Goal: Navigation & Orientation: Find specific page/section

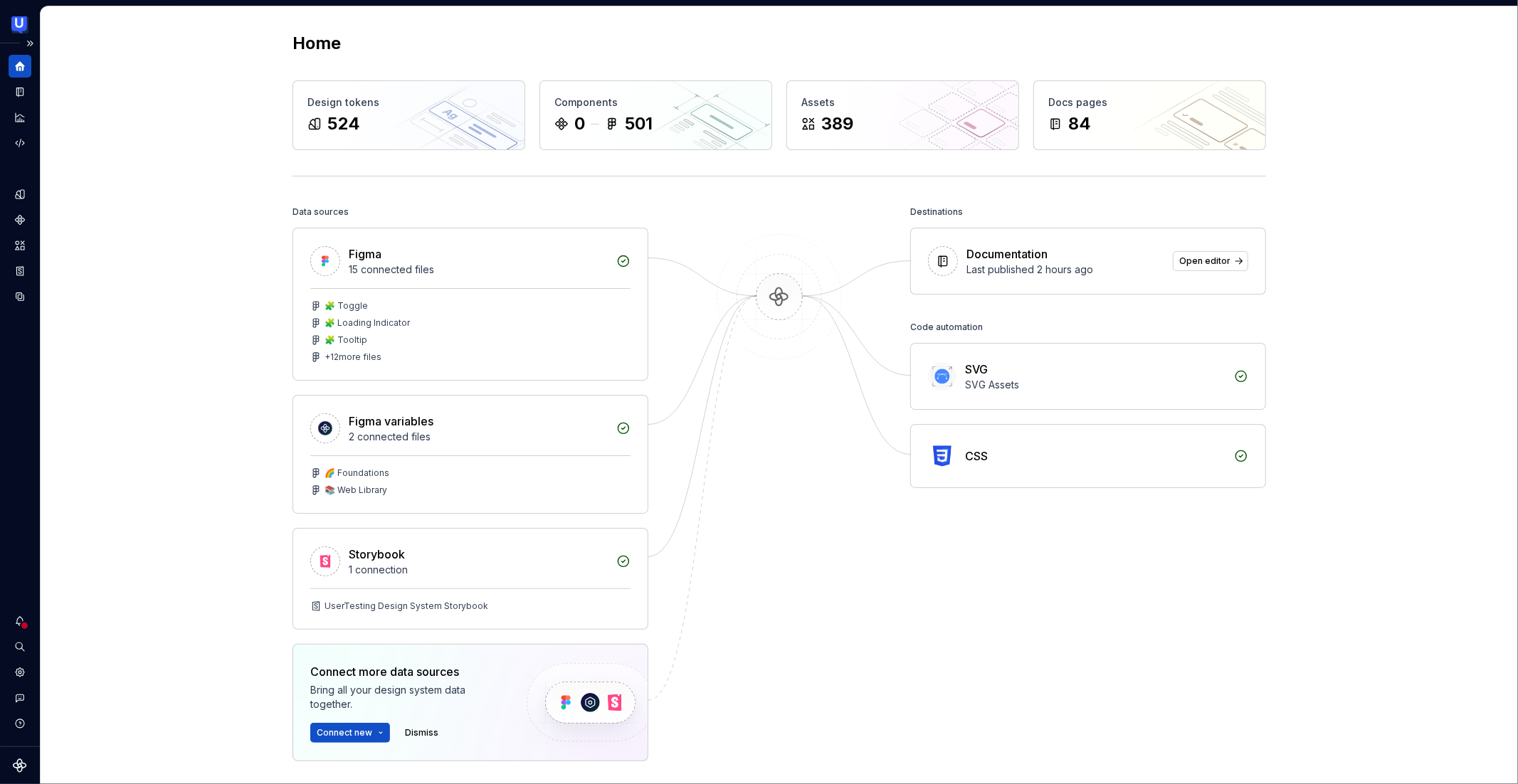
click at [18, 768] on icon "Supernova Logo" at bounding box center [20, 766] width 14 height 14
click at [18, 675] on icon "Settings" at bounding box center [20, 672] width 9 height 9
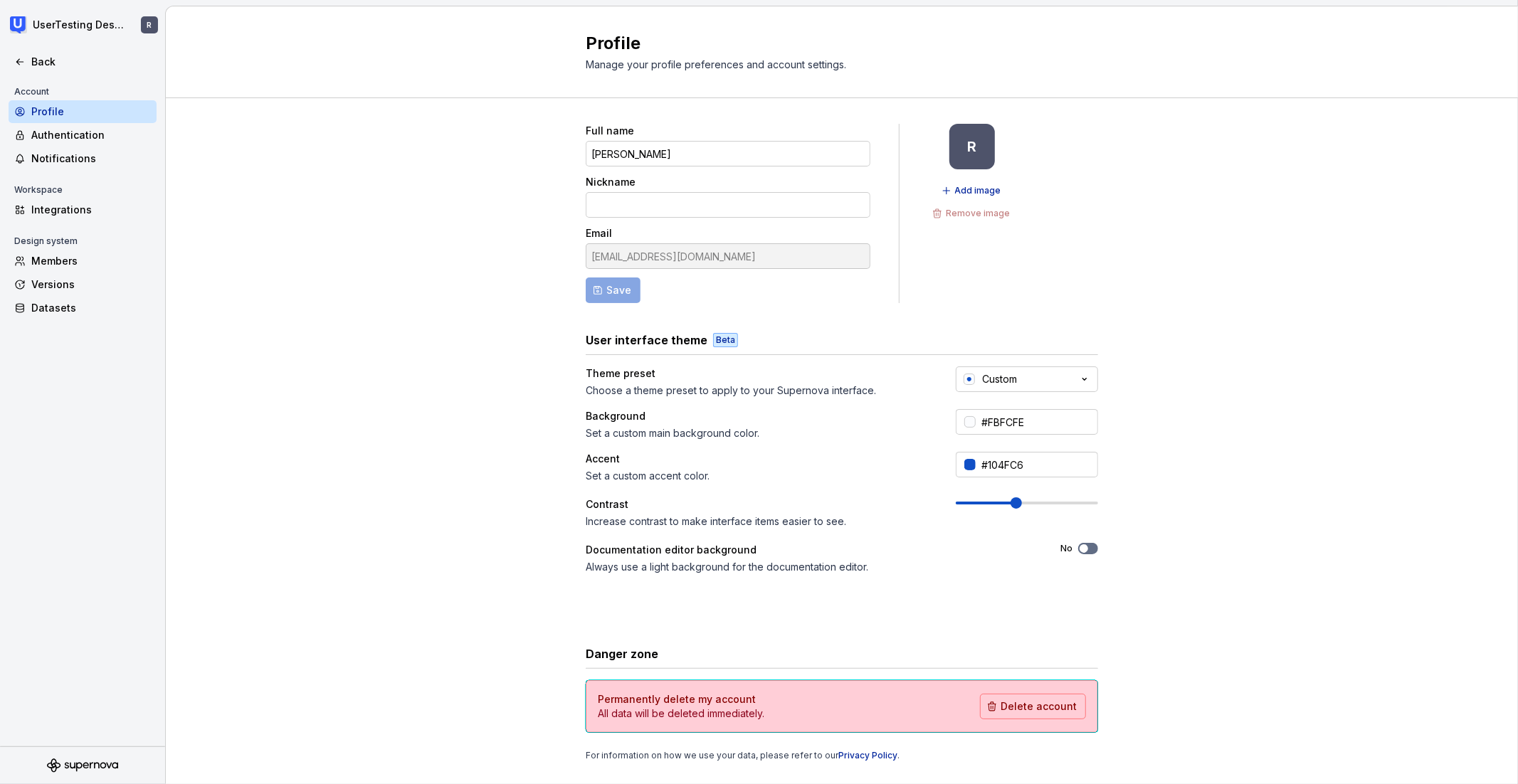
click at [1011, 508] on span at bounding box center [1016, 503] width 11 height 11
click at [17, 56] on icon at bounding box center [20, 62] width 11 height 11
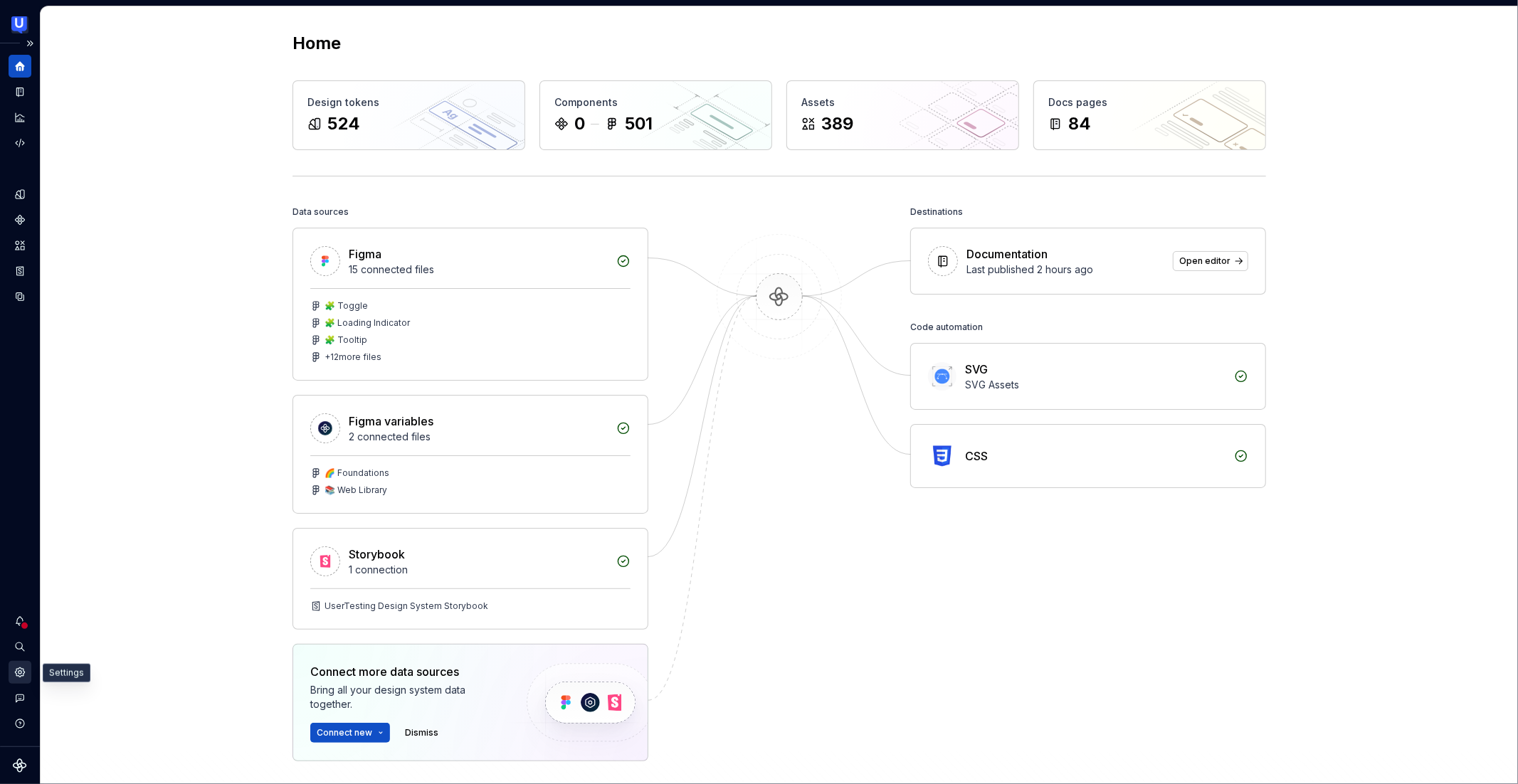
click at [20, 676] on icon "Settings" at bounding box center [20, 672] width 9 height 9
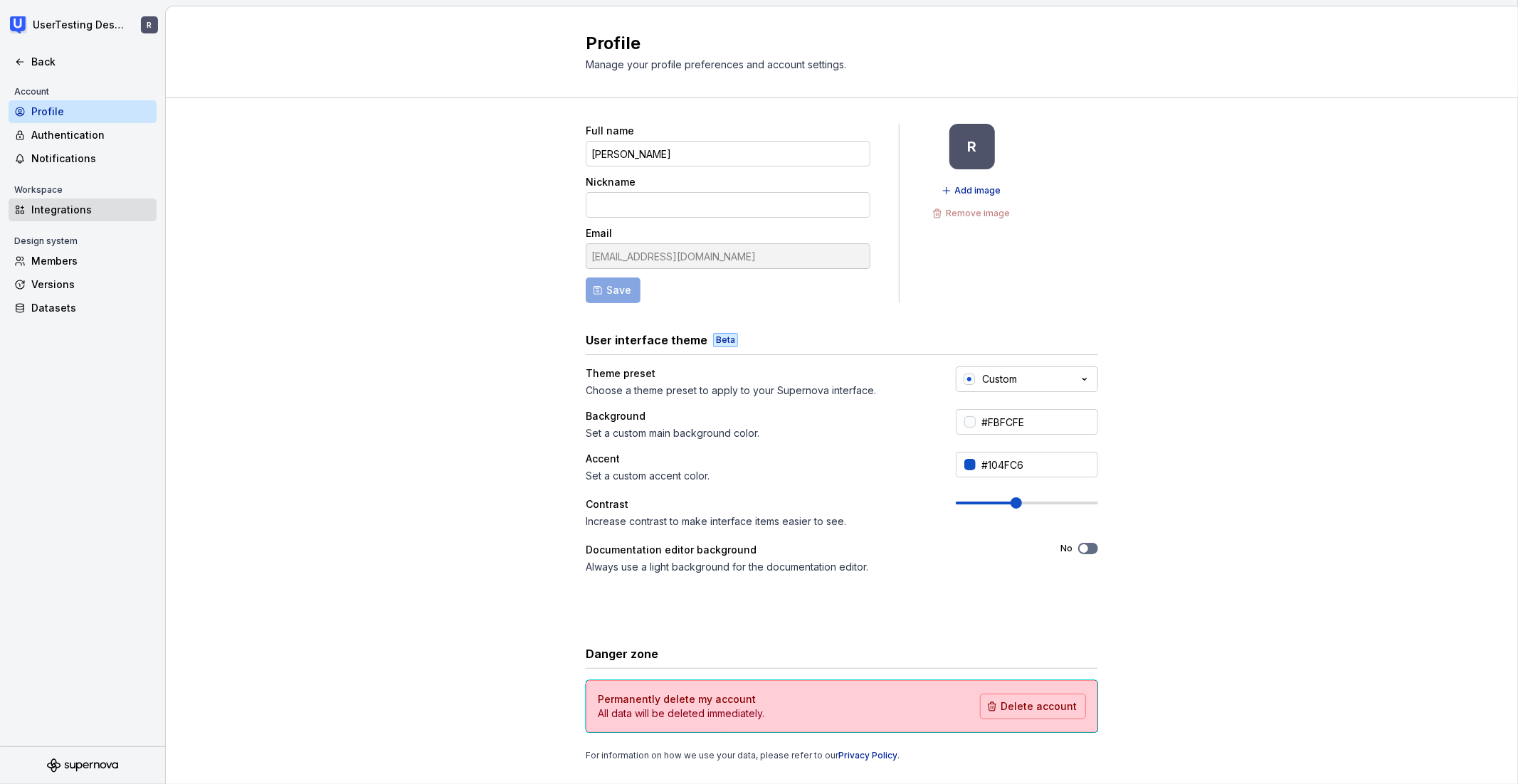
click at [39, 206] on div "Integrations" at bounding box center [91, 209] width 120 height 14
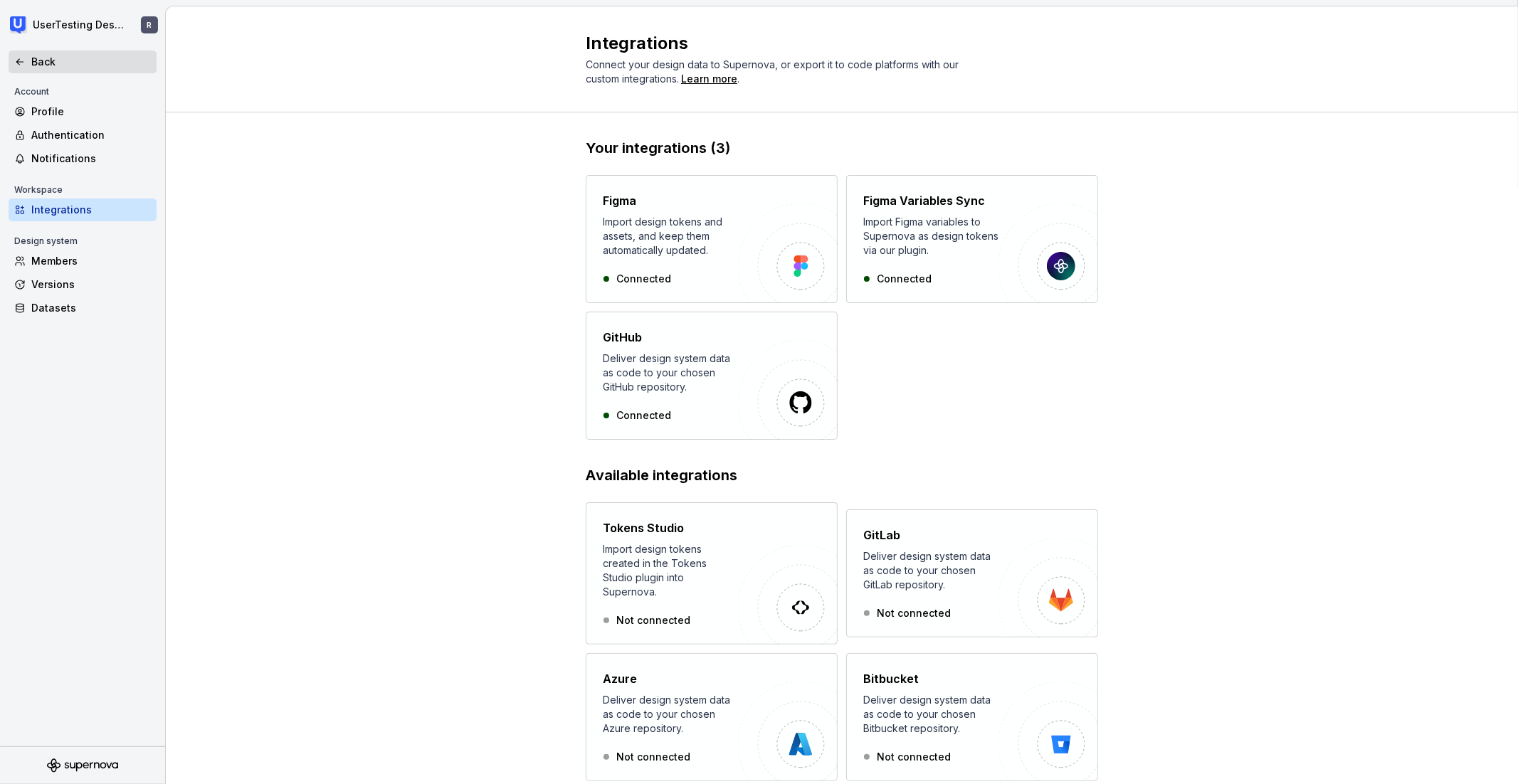
click at [29, 57] on div "Back" at bounding box center [83, 62] width 137 height 14
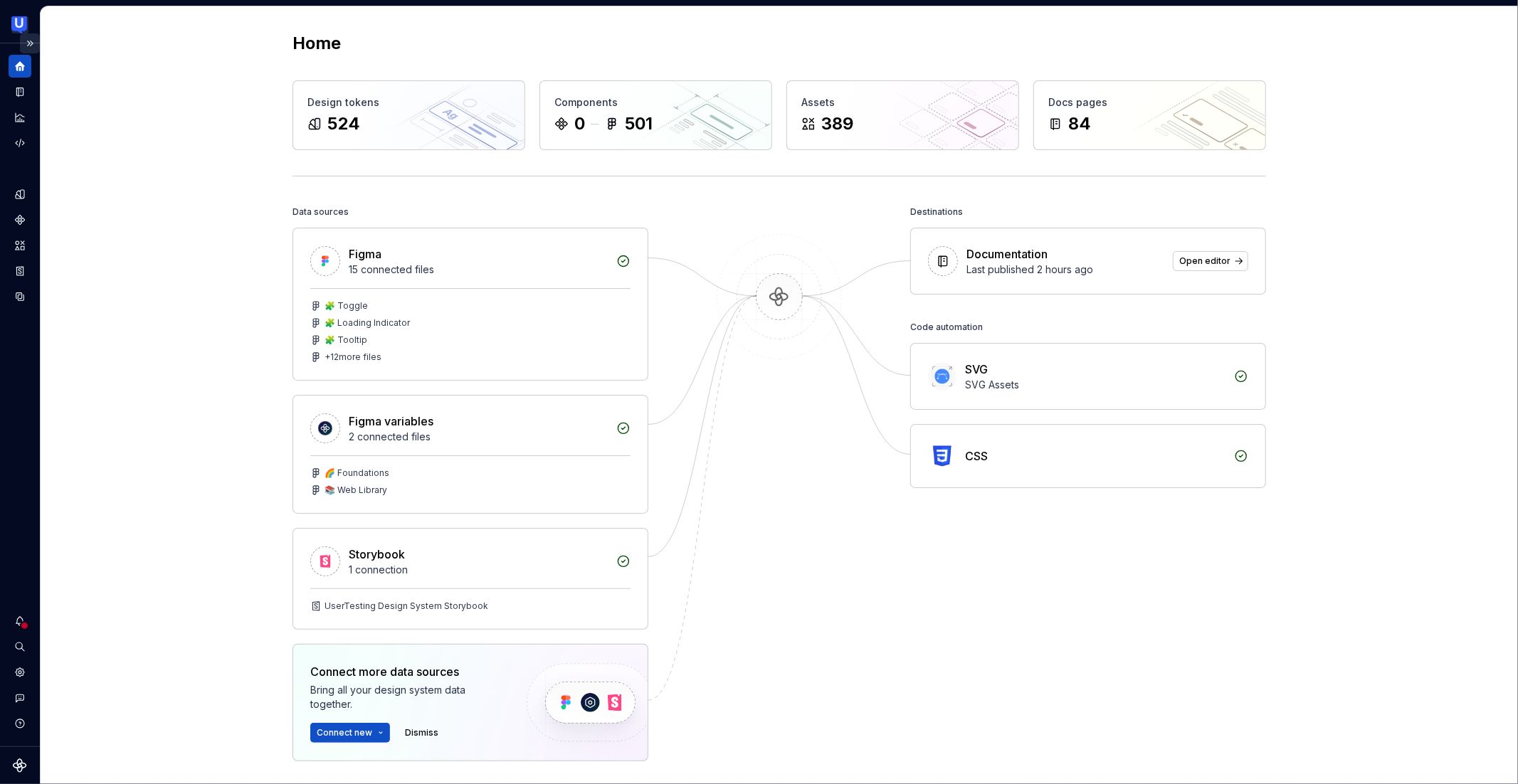
click at [28, 43] on button "Expand sidebar" at bounding box center [30, 43] width 20 height 20
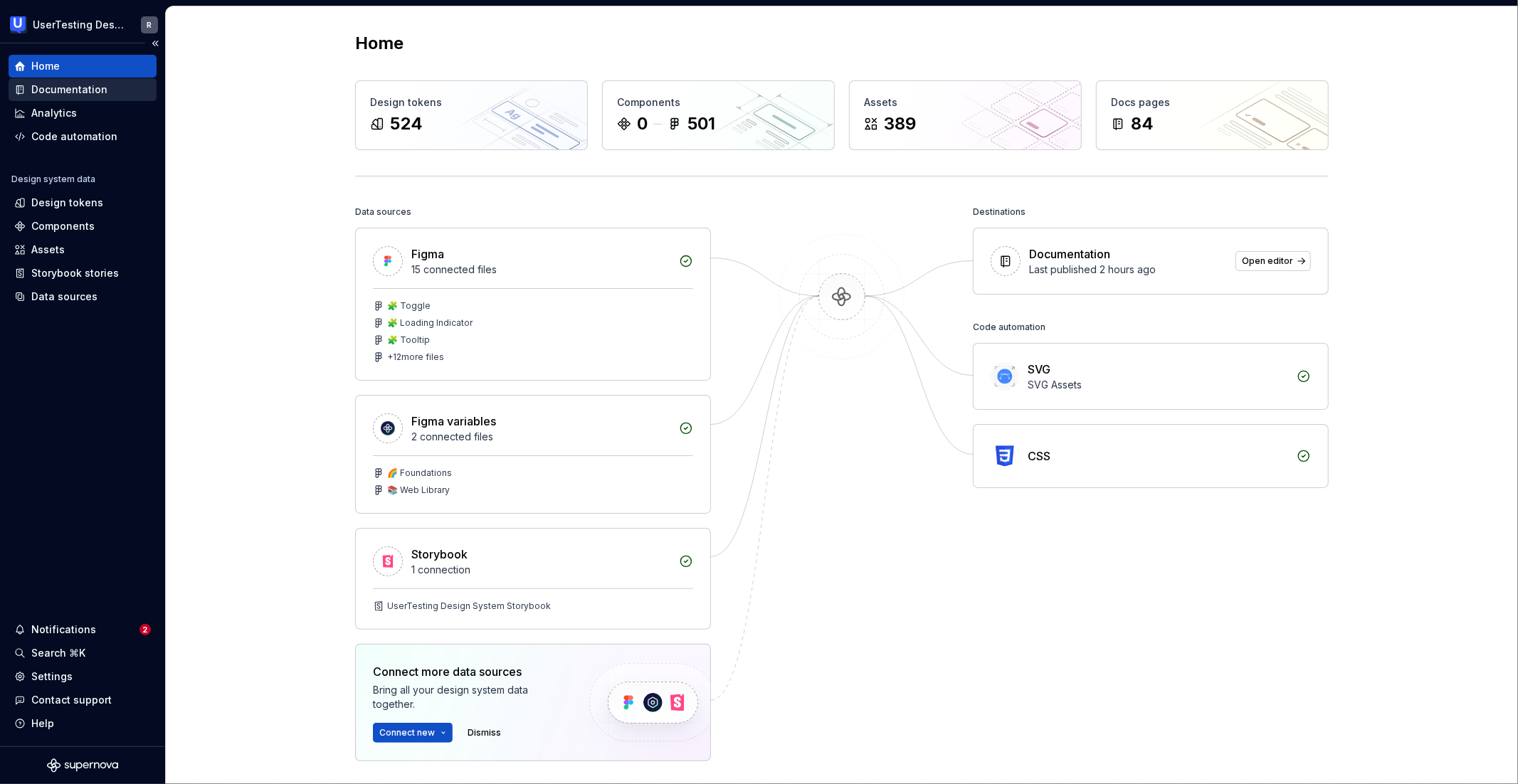
click at [23, 93] on icon at bounding box center [20, 89] width 11 height 11
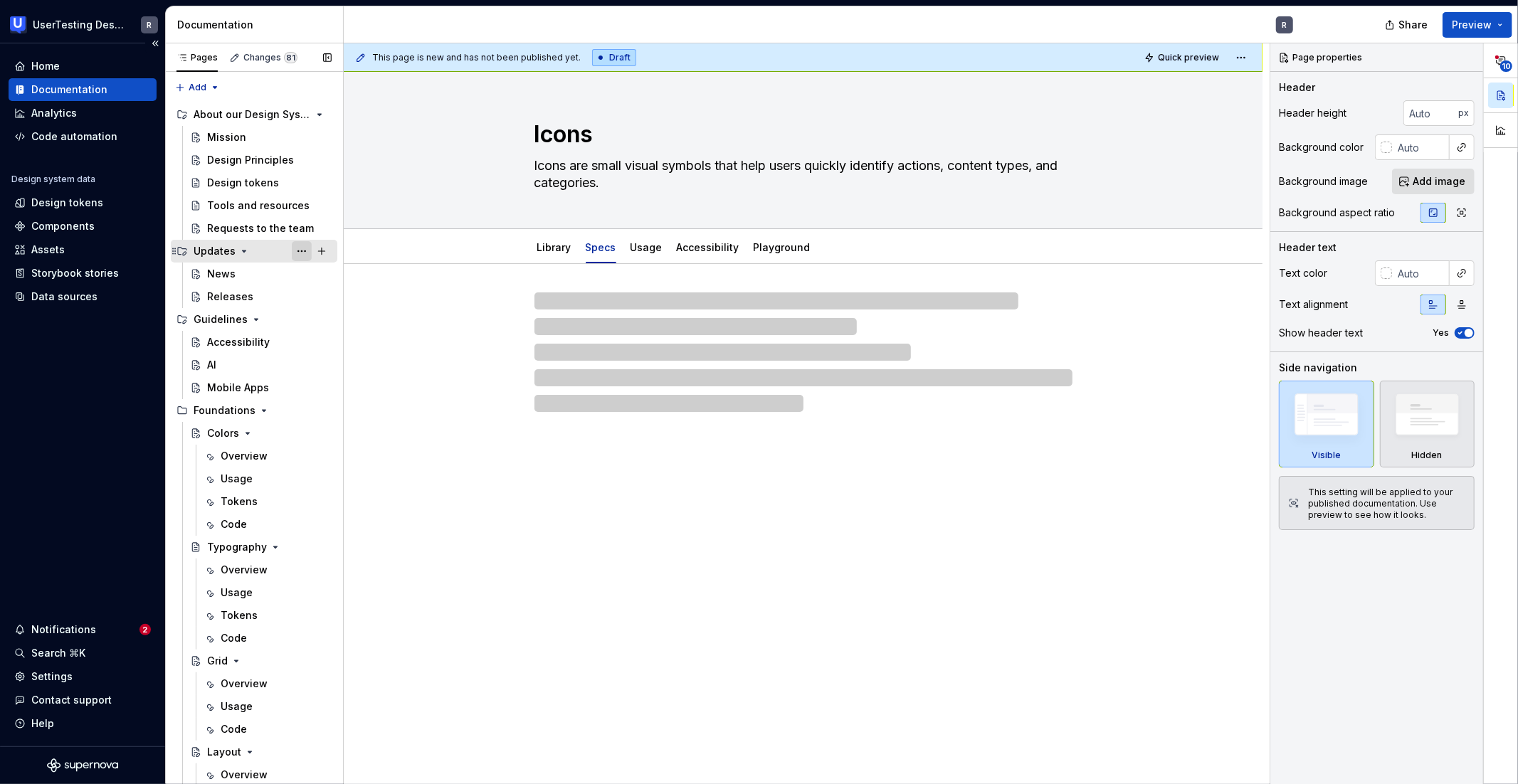
click at [292, 250] on button "Page tree" at bounding box center [301, 251] width 20 height 20
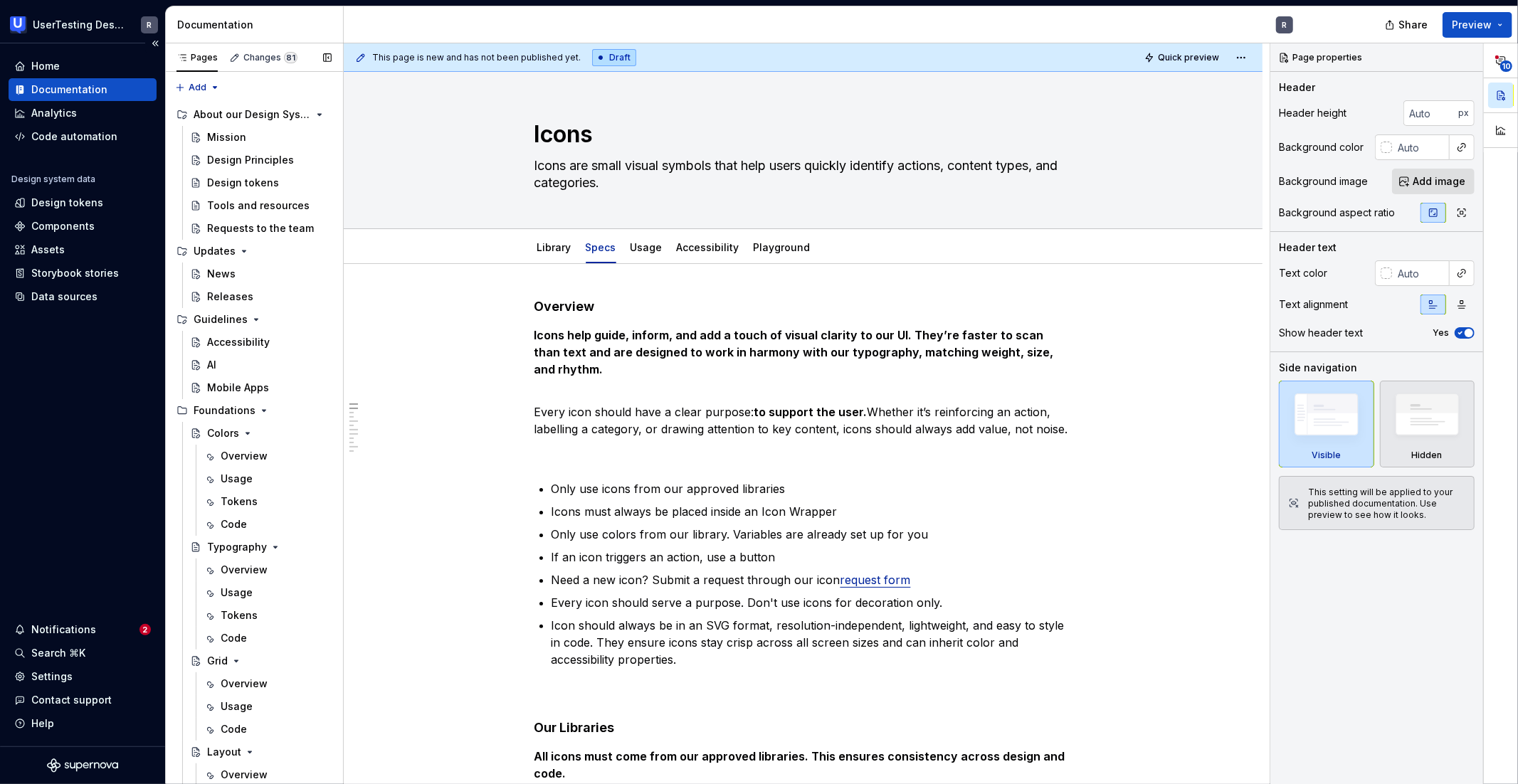
click at [225, 272] on div "Pages Changes 81 Add Accessibility guide for tree Page tree. Navigate the tree …" at bounding box center [254, 417] width 178 height 747
click at [238, 462] on div "Overview" at bounding box center [244, 456] width 47 height 14
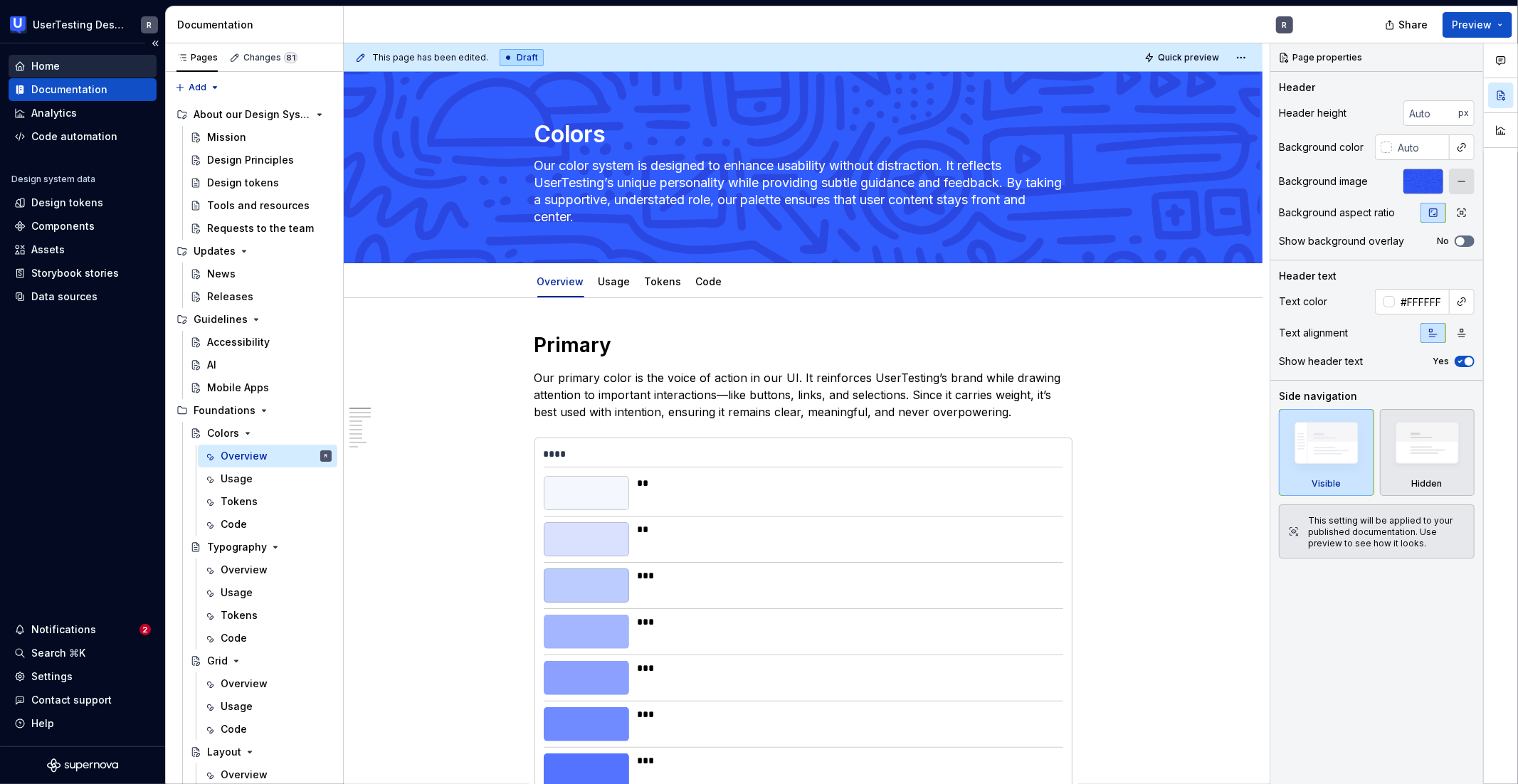
click at [46, 65] on div "Home" at bounding box center [45, 66] width 28 height 14
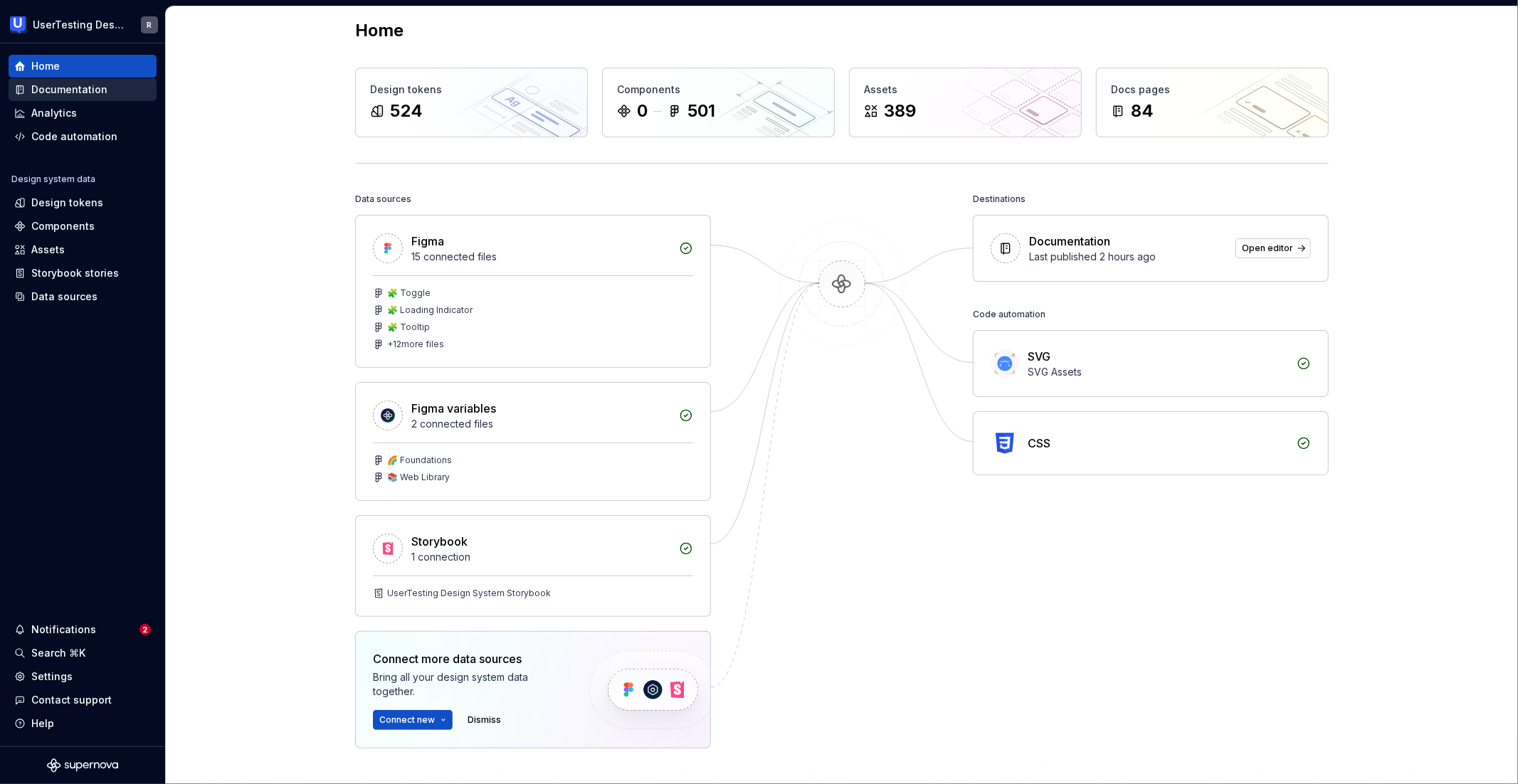
scroll to position [211, 0]
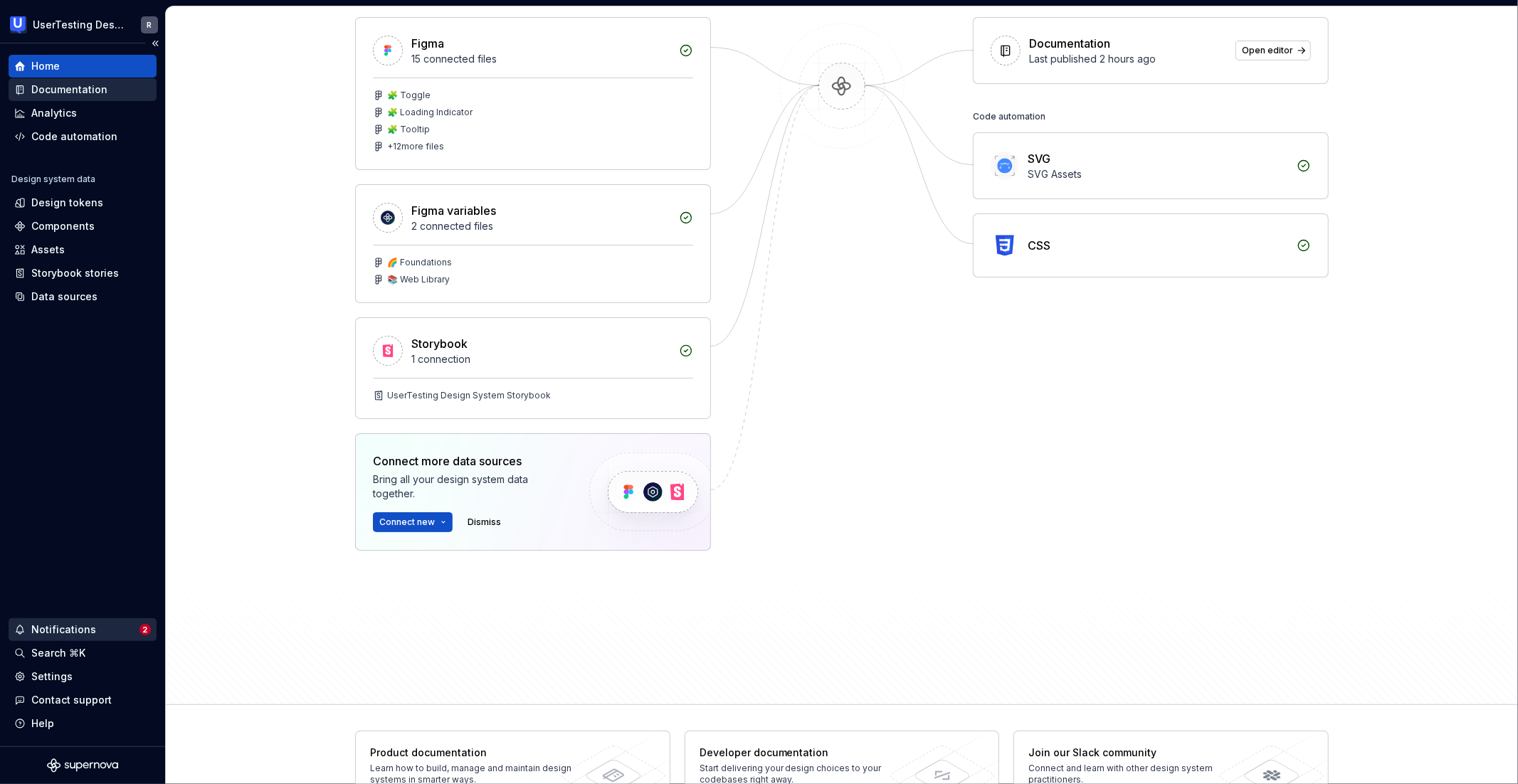
click at [85, 631] on div "Notifications" at bounding box center [63, 629] width 65 height 14
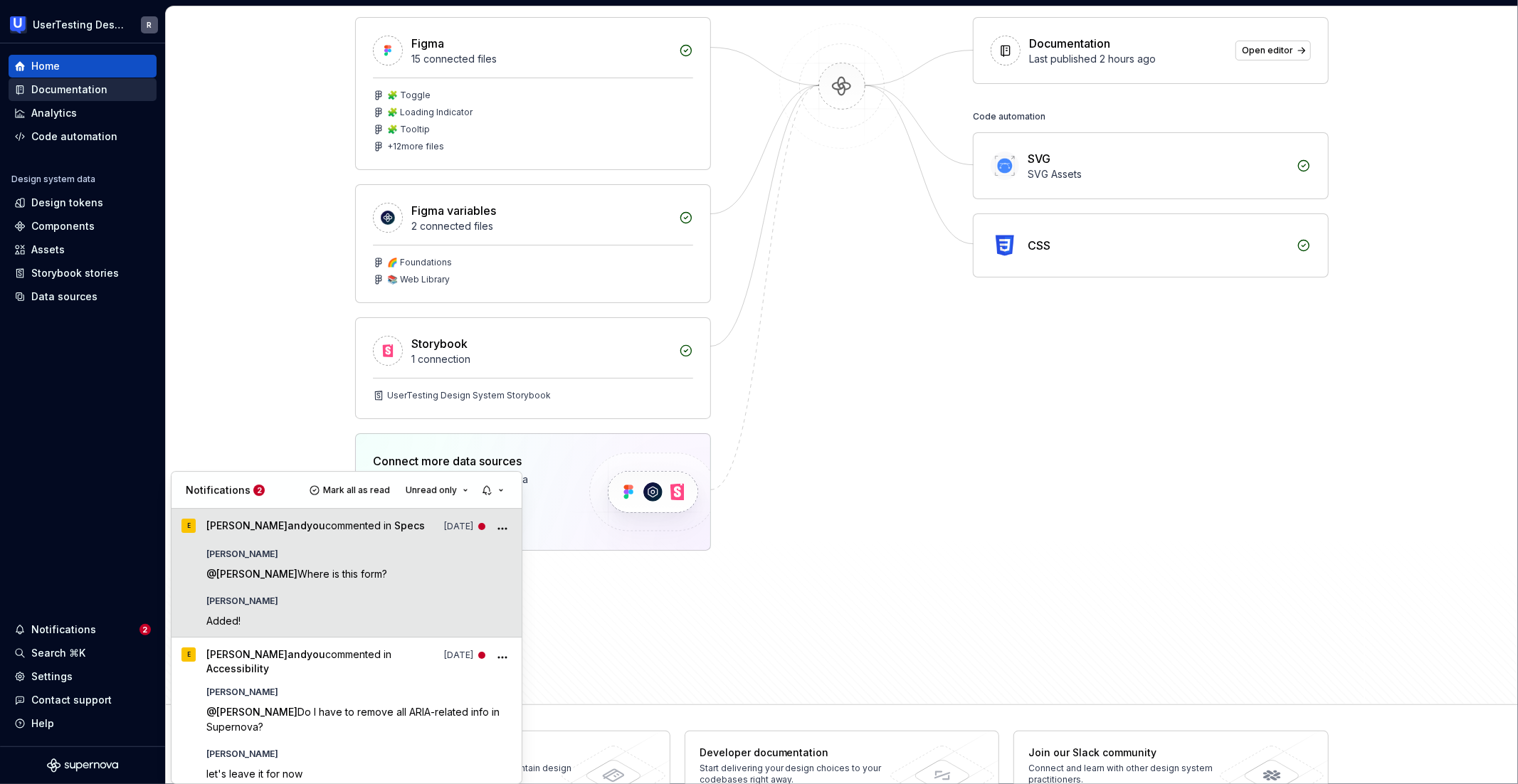
click at [502, 529] on circle "More" at bounding box center [502, 529] width 2 height 2
click at [335, 592] on div "Elisabet" at bounding box center [359, 598] width 306 height 17
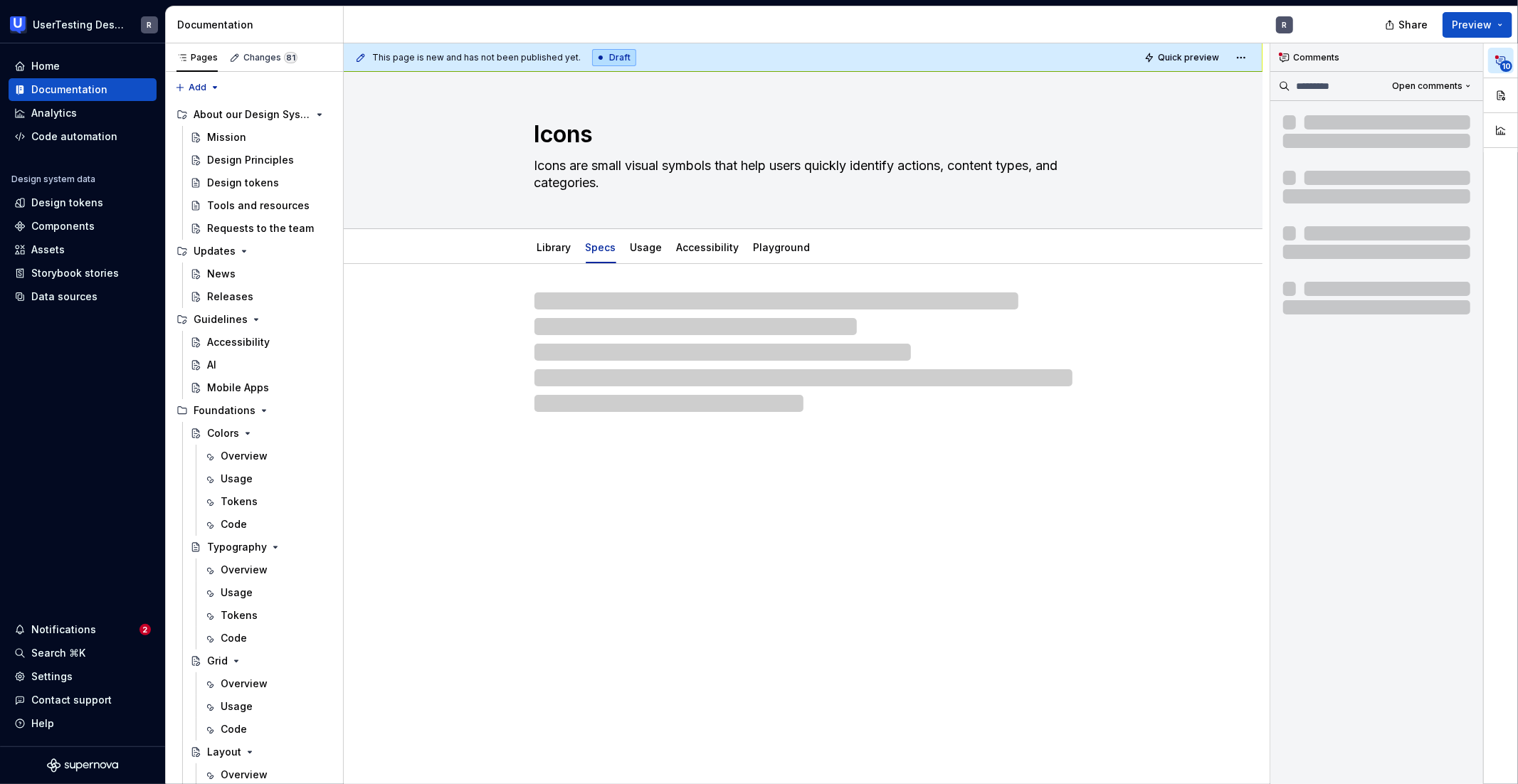
scroll to position [5, 0]
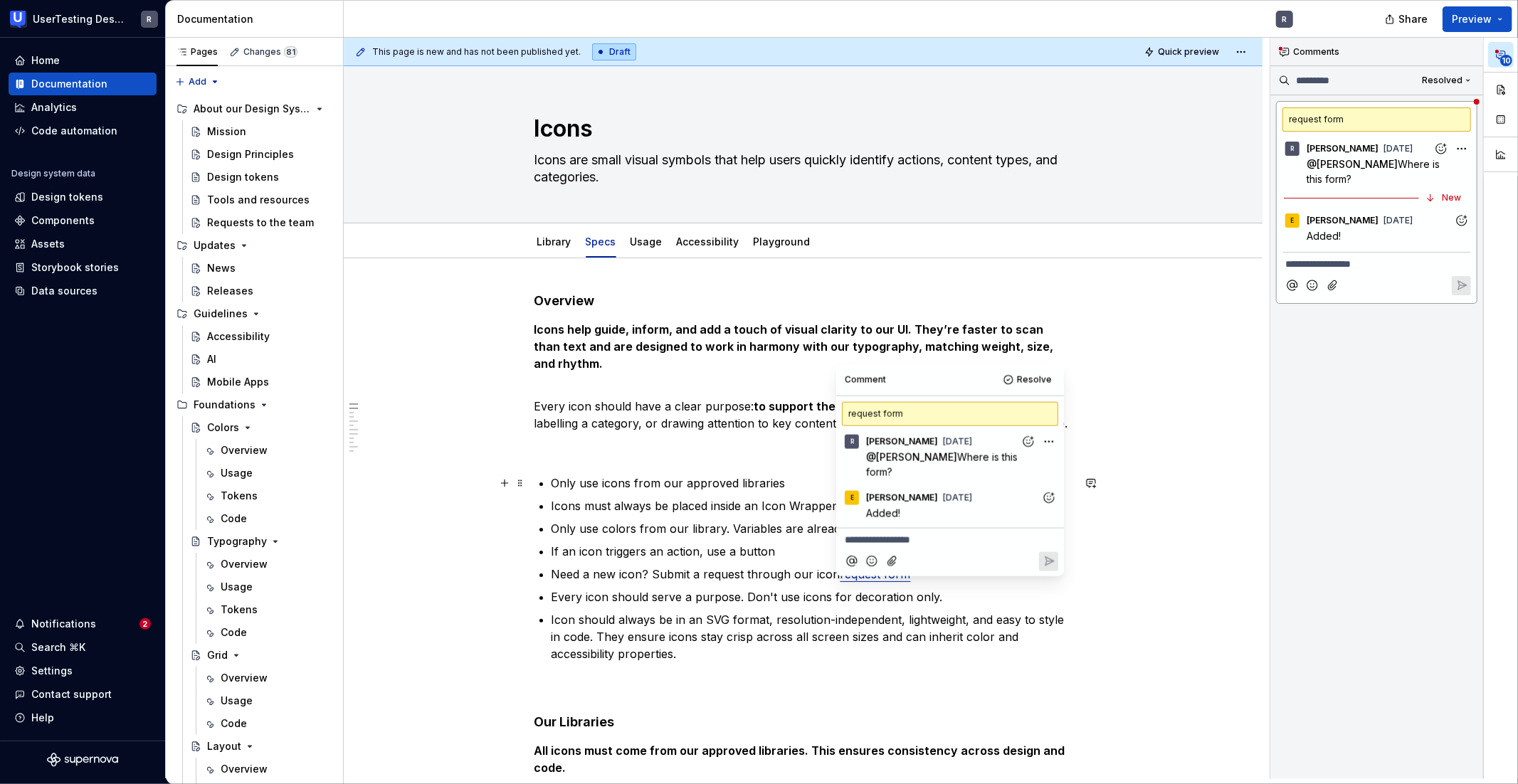
click at [1048, 490] on icon "Add reaction" at bounding box center [1049, 497] width 14 height 14
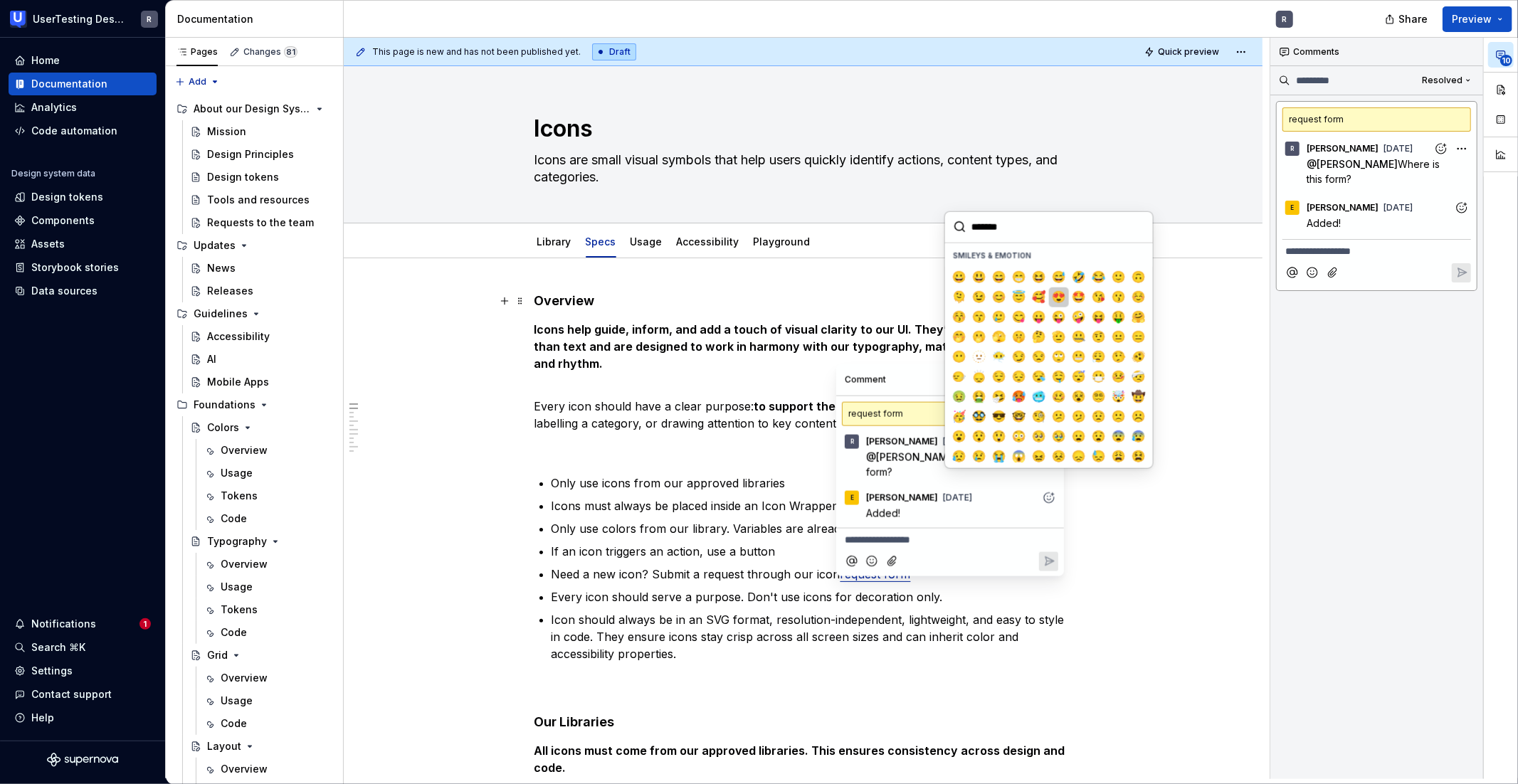
click at [1057, 299] on span "😍" at bounding box center [1059, 297] width 11 height 14
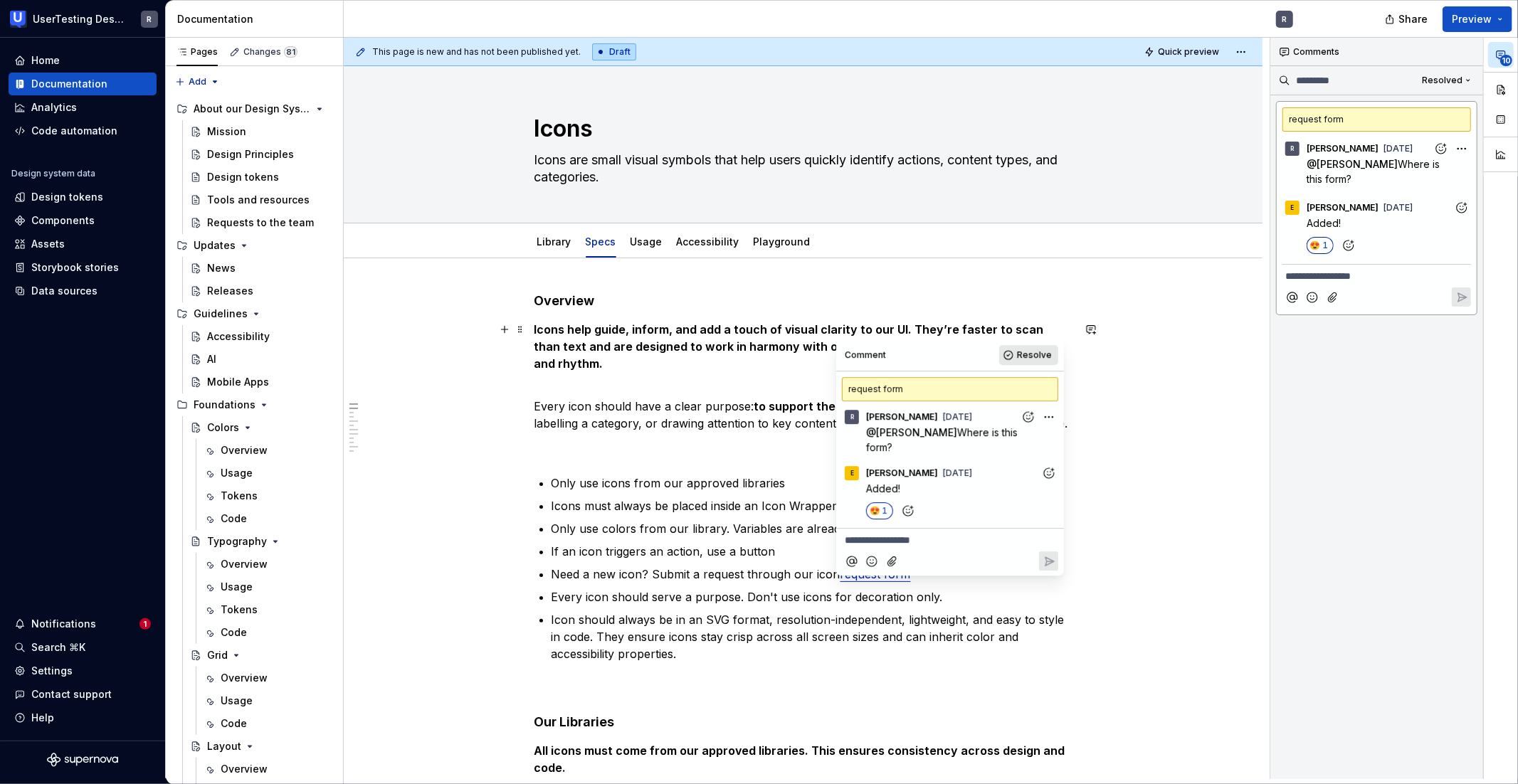
click at [1037, 355] on span "Resolve" at bounding box center [1035, 355] width 35 height 11
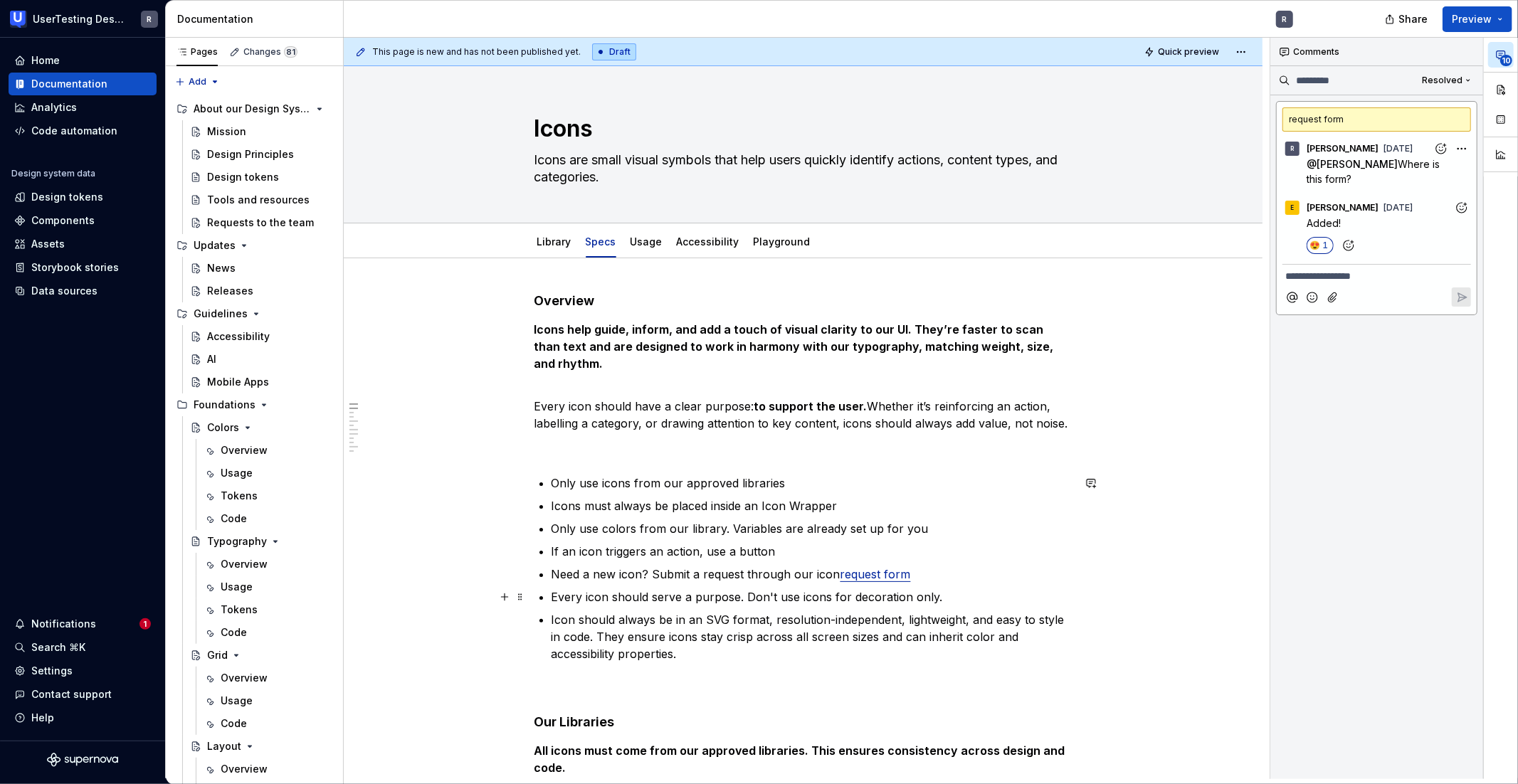
click at [857, 582] on ul "Only use icons from our approved libraries Icons must always be placed inside a…" at bounding box center [812, 569] width 521 height 188
click at [863, 575] on commenthighlight "request form" at bounding box center [875, 574] width 71 height 14
click at [960, 559] on ul "Only use icons from our approved libraries Icons must always be placed inside a…" at bounding box center [812, 569] width 521 height 188
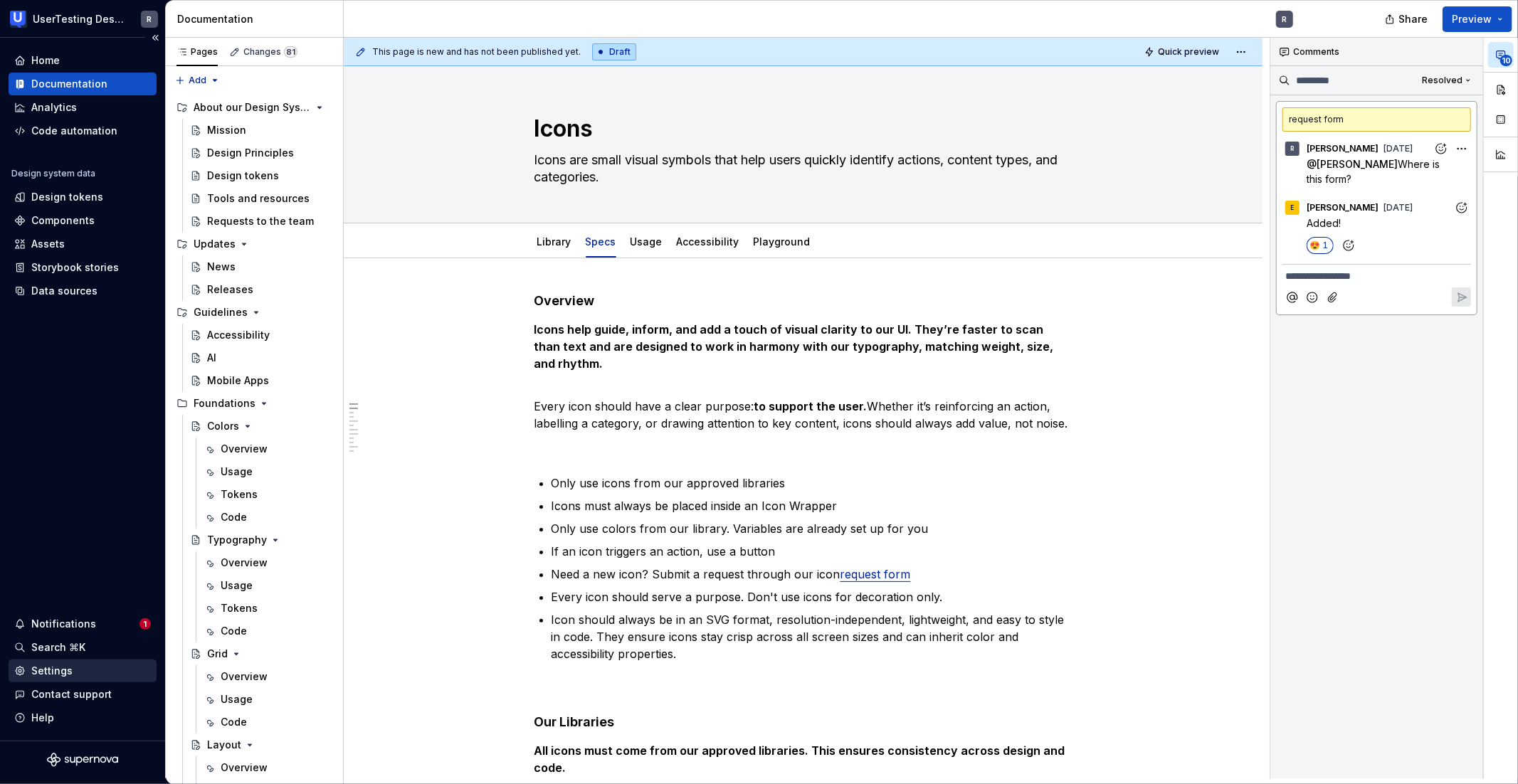
scroll to position [3, 0]
click at [67, 661] on div "Settings" at bounding box center [82, 671] width 148 height 23
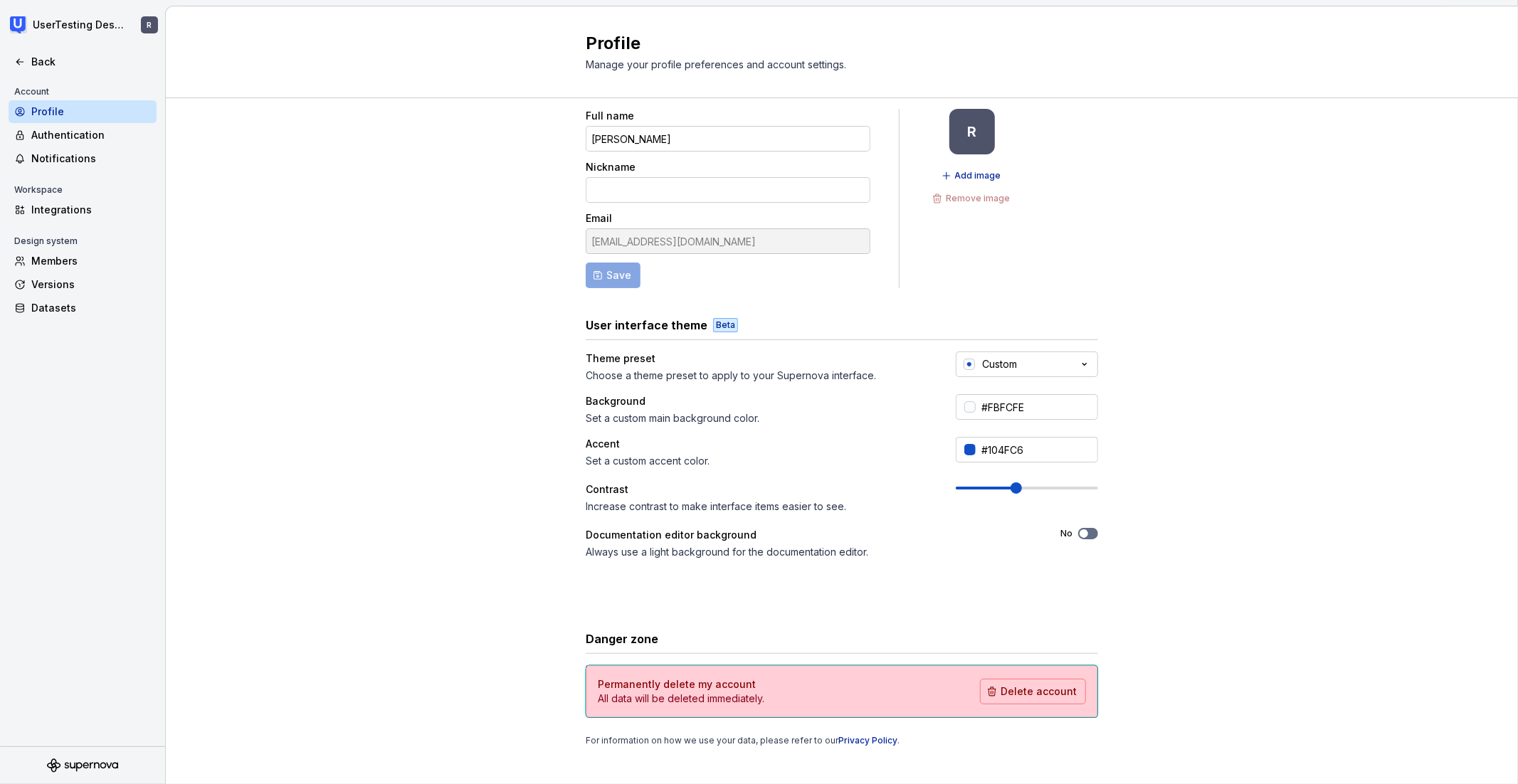
scroll to position [29, 0]
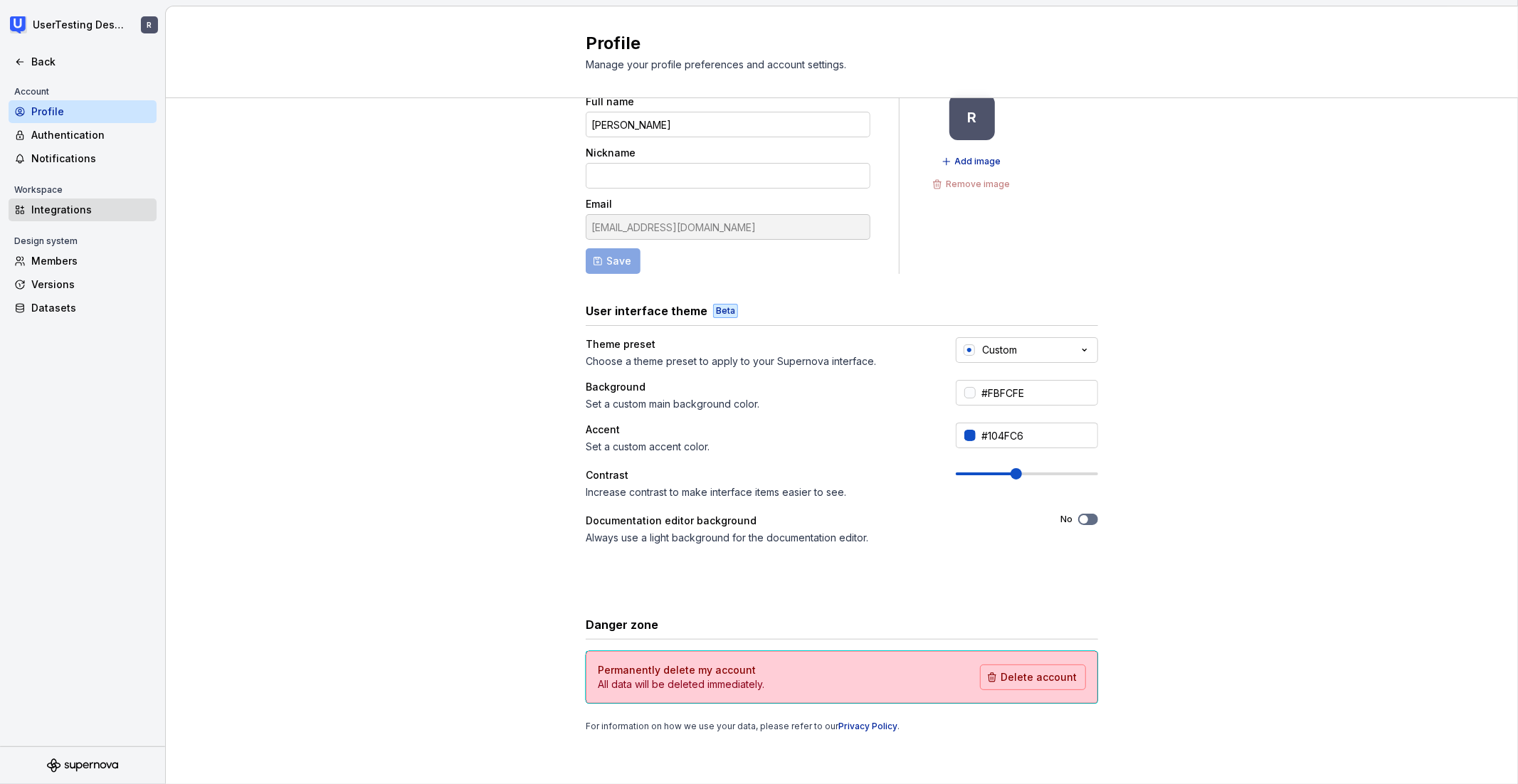
click at [75, 209] on div "Integrations" at bounding box center [91, 209] width 120 height 14
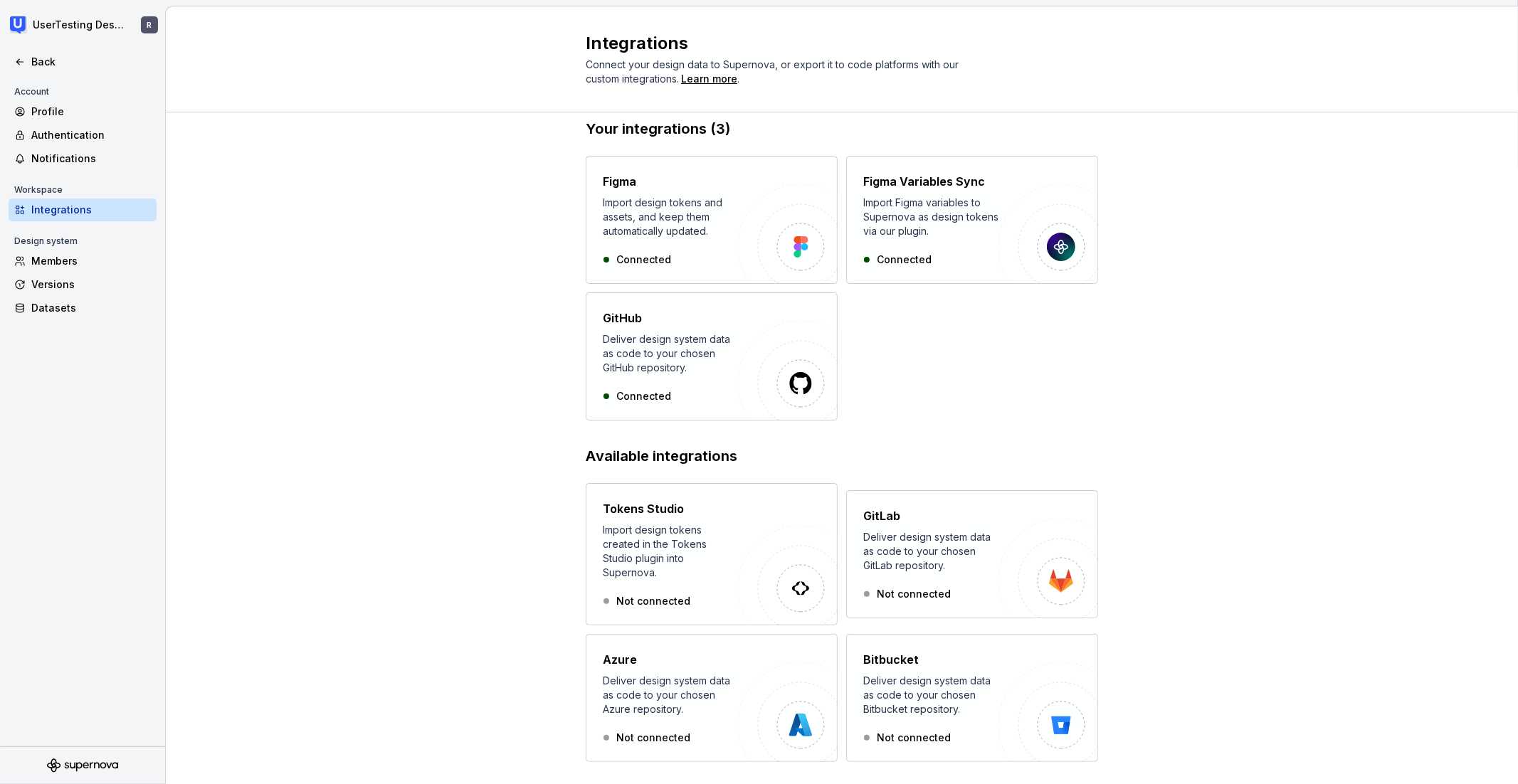
scroll to position [36, 0]
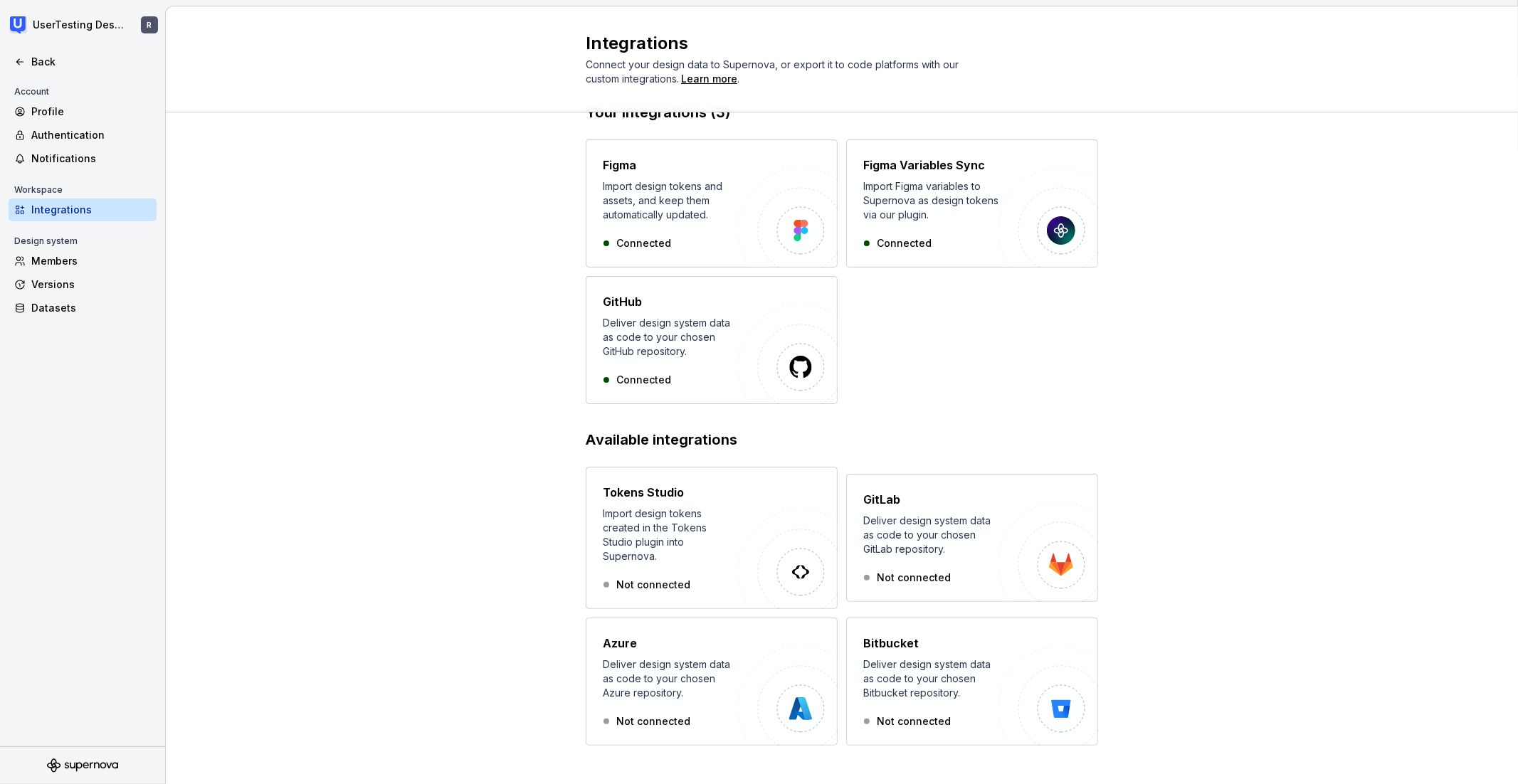
click at [61, 773] on div at bounding box center [82, 766] width 165 height 37
click at [69, 769] on icon "Supernova Logo" at bounding box center [83, 766] width 72 height 14
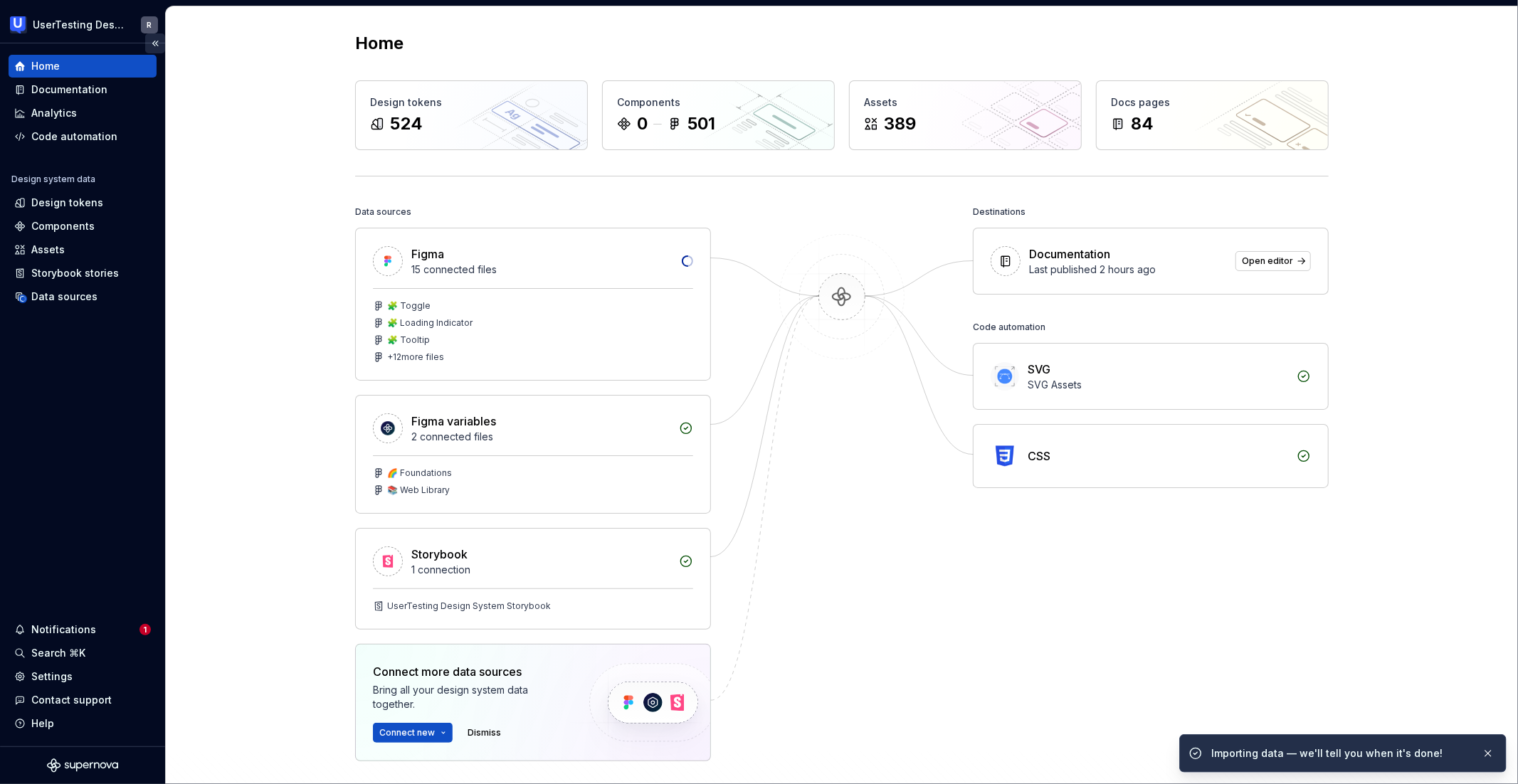
click at [158, 39] on button "Collapse sidebar" at bounding box center [155, 43] width 20 height 20
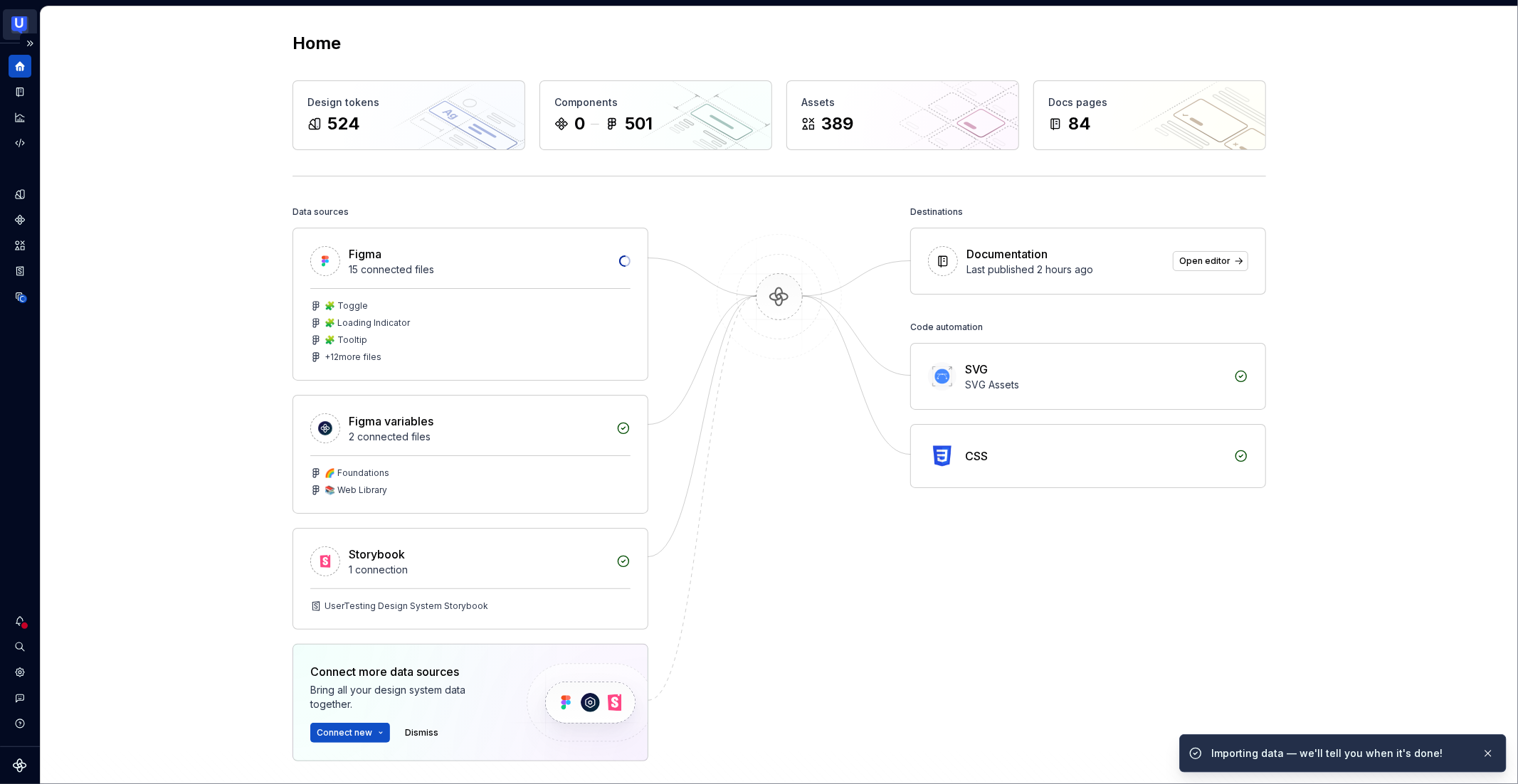
click at [18, 21] on html "UserTesting Design System R Design system data Home Design tokens 524 Component…" at bounding box center [759, 392] width 1518 height 784
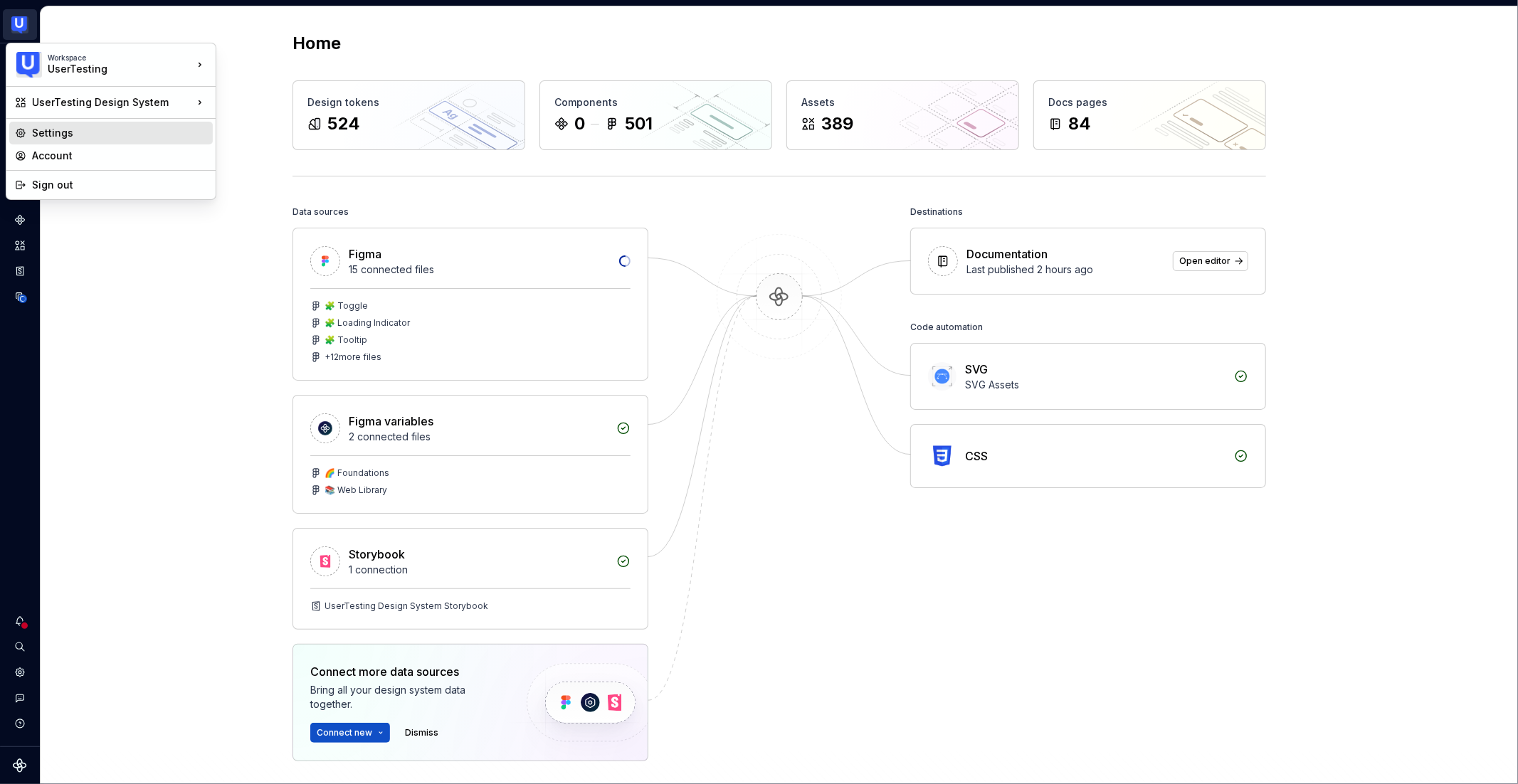
click at [131, 126] on div "Settings" at bounding box center [120, 133] width 175 height 14
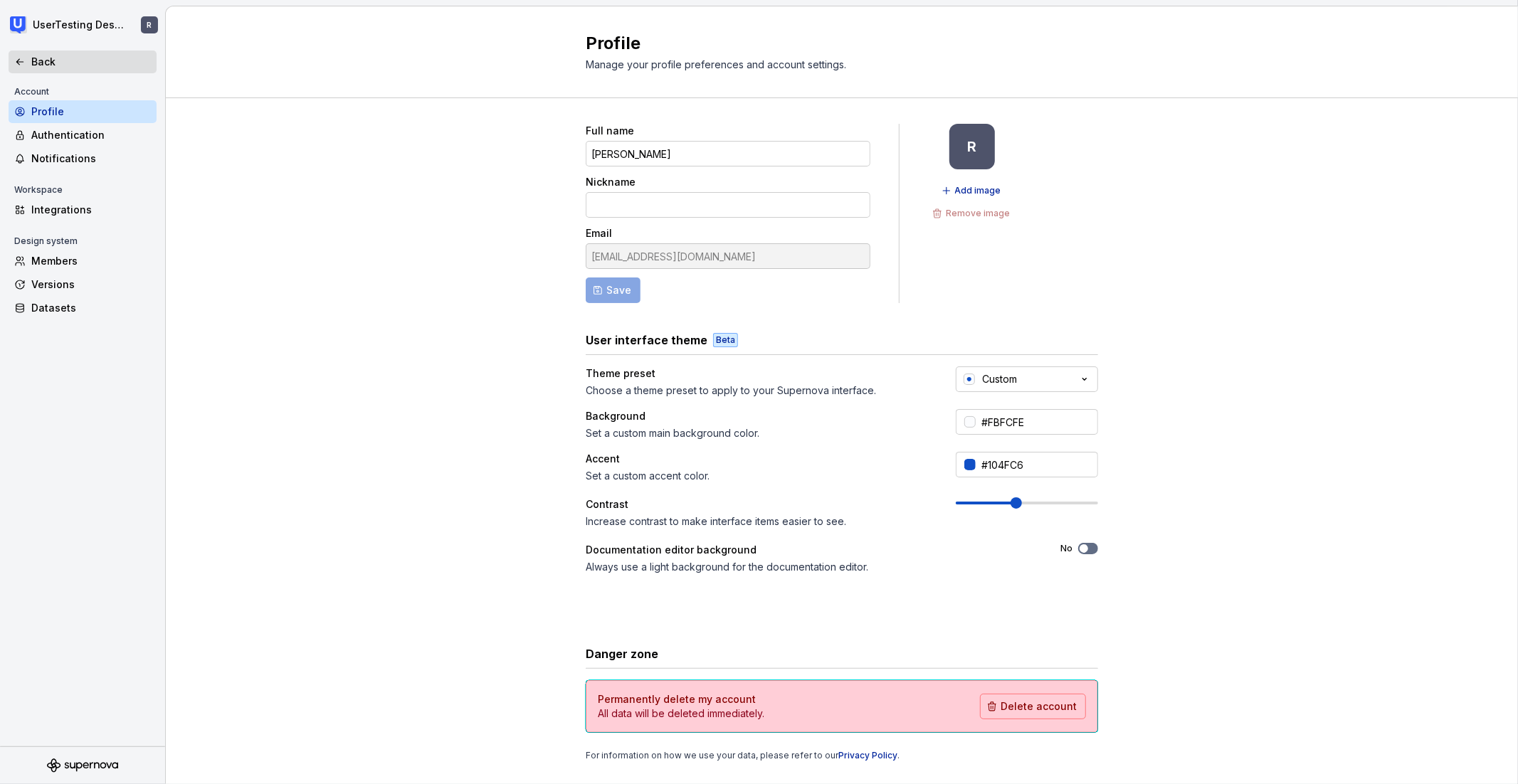
click at [27, 60] on div "Back" at bounding box center [83, 62] width 137 height 14
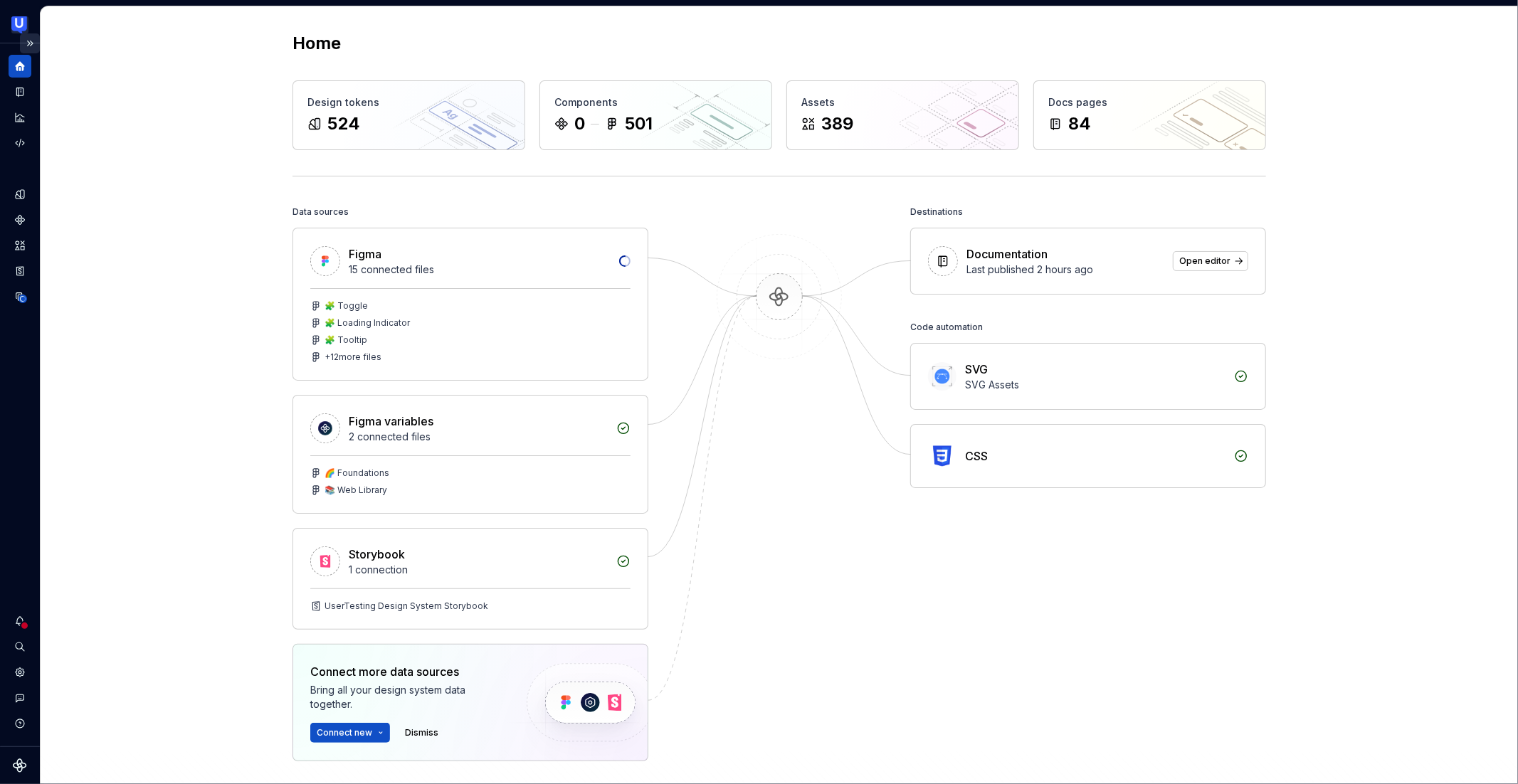
click at [30, 44] on button "Expand sidebar" at bounding box center [30, 43] width 20 height 20
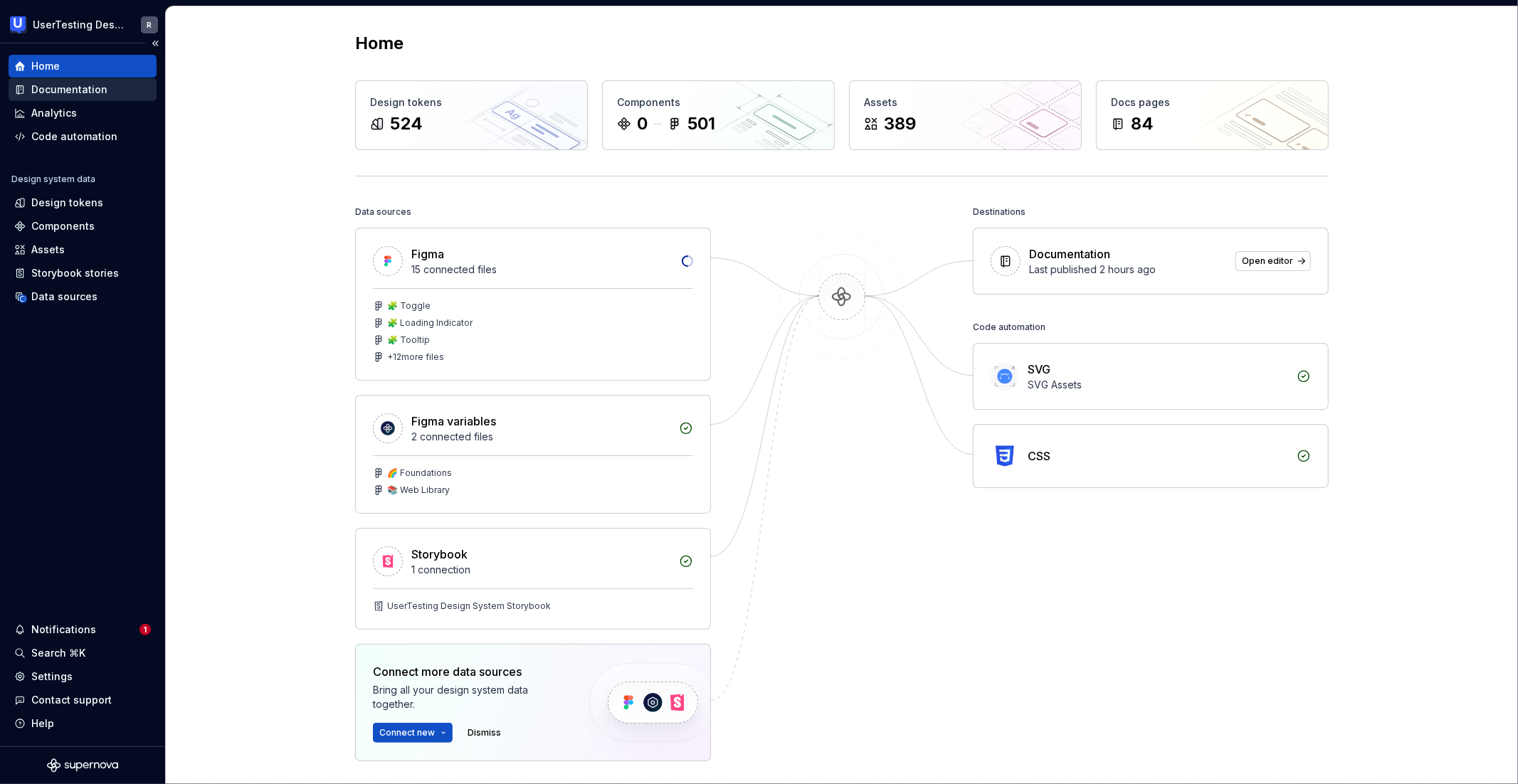
click at [120, 93] on div "Documentation" at bounding box center [83, 89] width 137 height 14
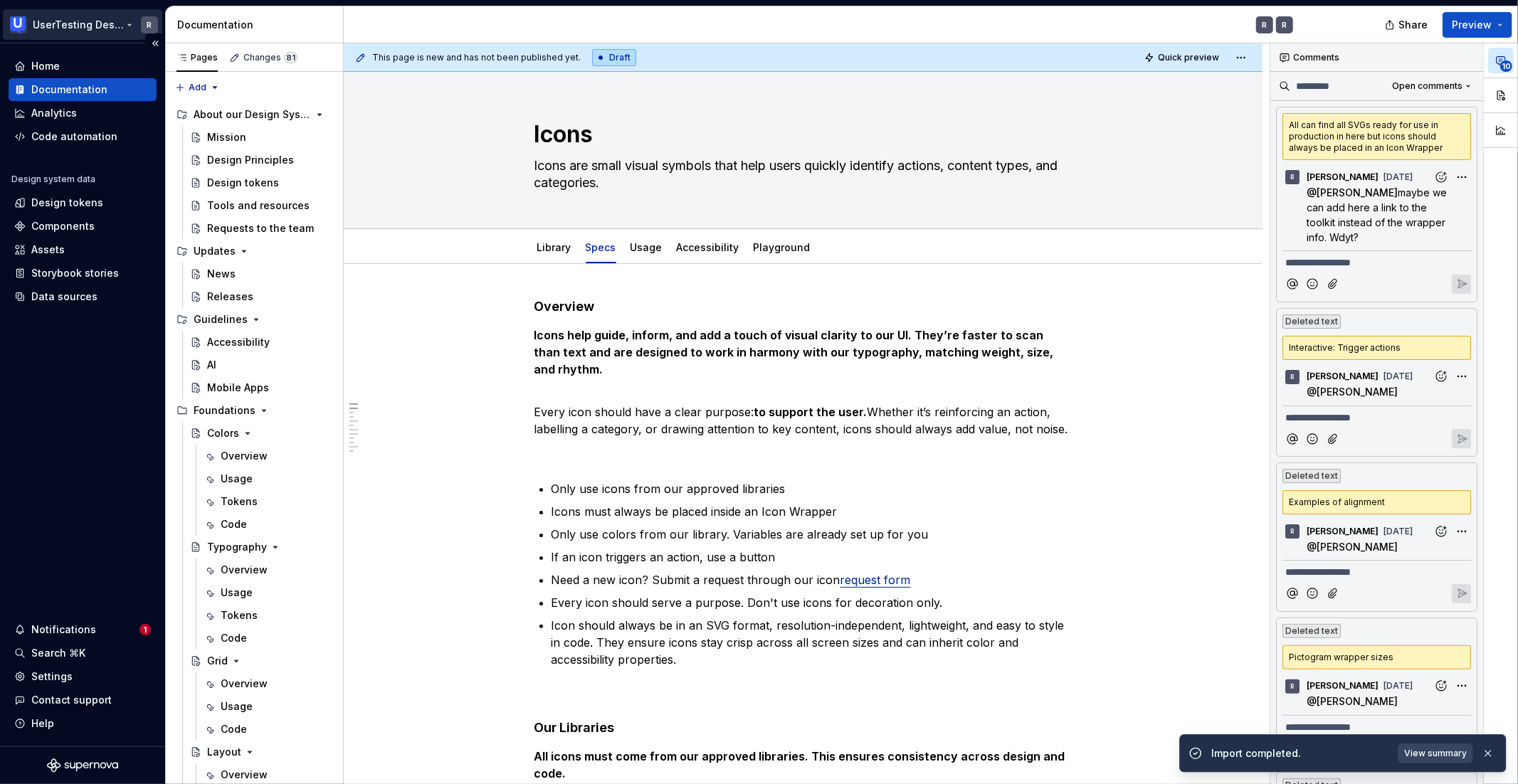
click at [59, 30] on html "UserTesting Design System R Home Documentation Analytics Code automation Design…" at bounding box center [759, 392] width 1518 height 784
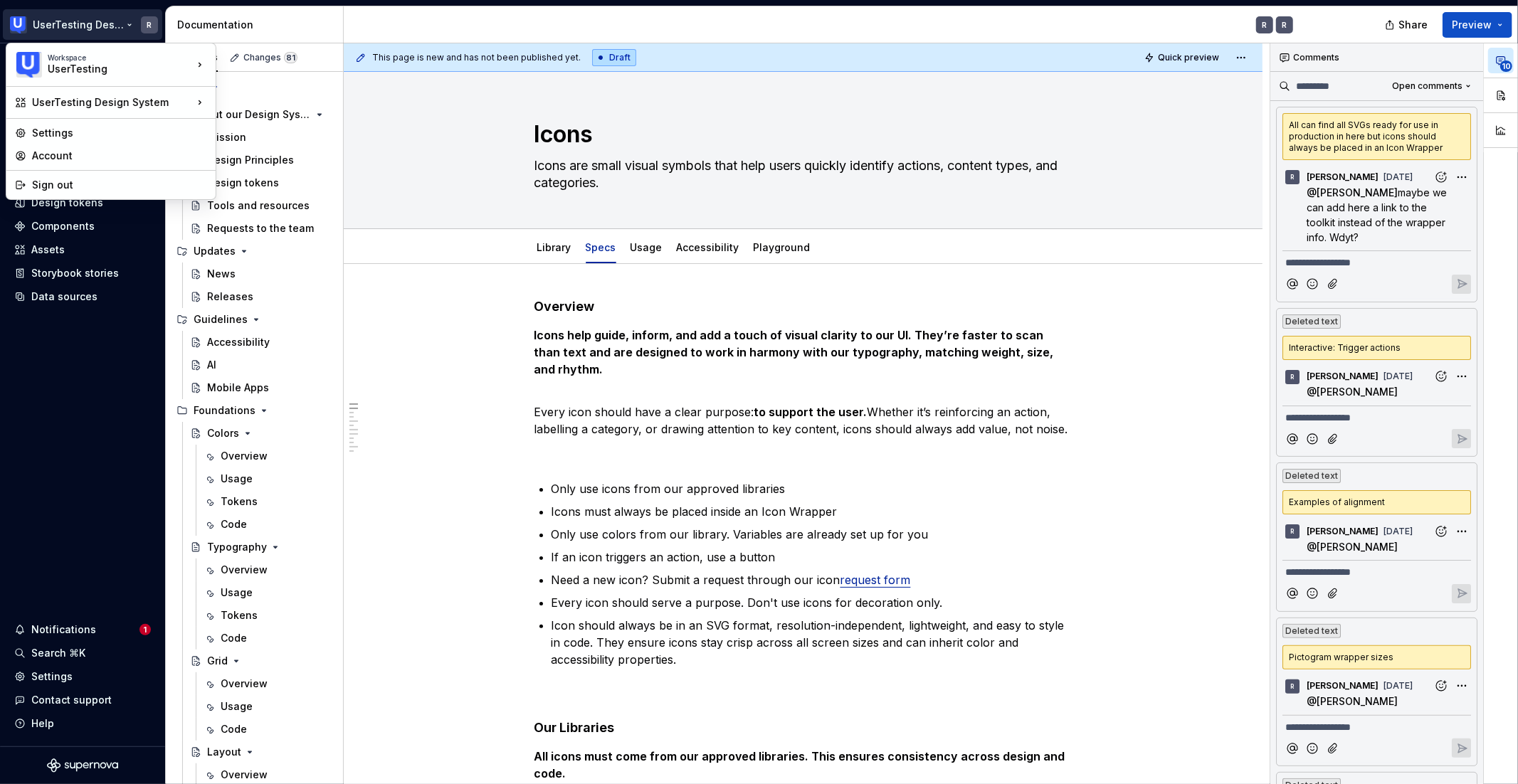
type textarea "*"
click at [88, 464] on html "UserTesting Design System R Home Documentation Analytics Code automation Design…" at bounding box center [759, 392] width 1518 height 784
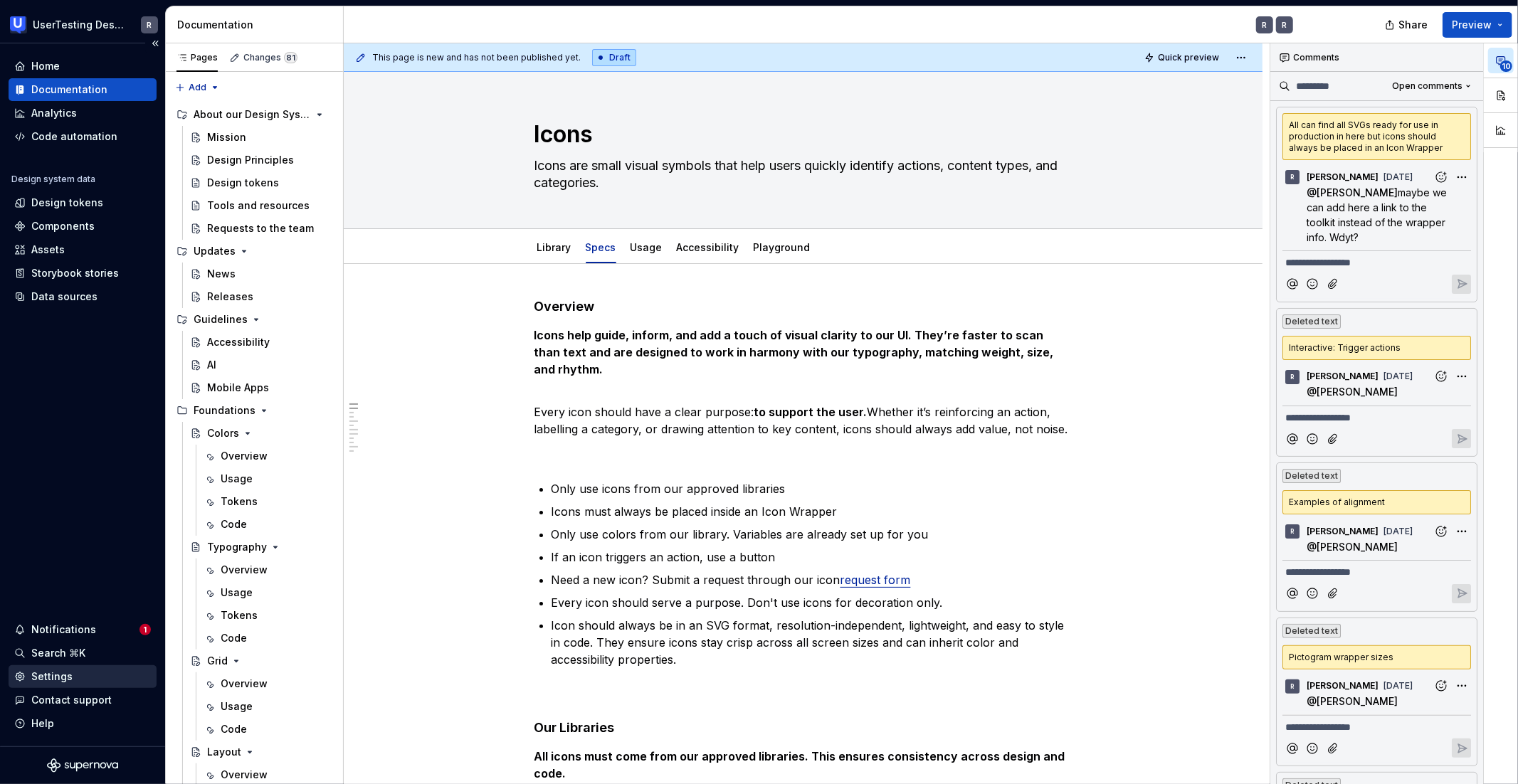
click at [33, 677] on div "Settings" at bounding box center [52, 677] width 41 height 14
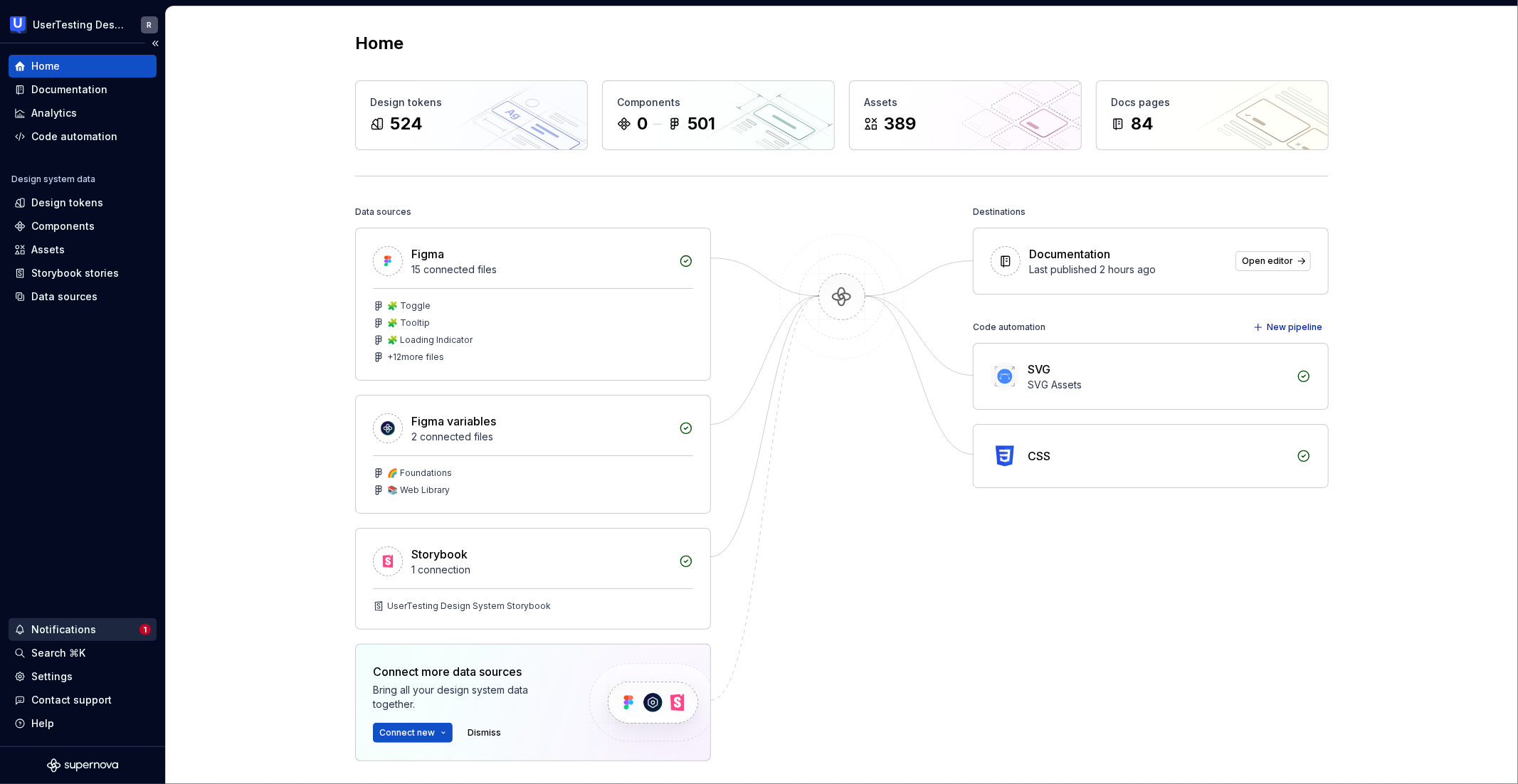
click at [84, 622] on div "Notifications 1" at bounding box center [82, 630] width 148 height 23
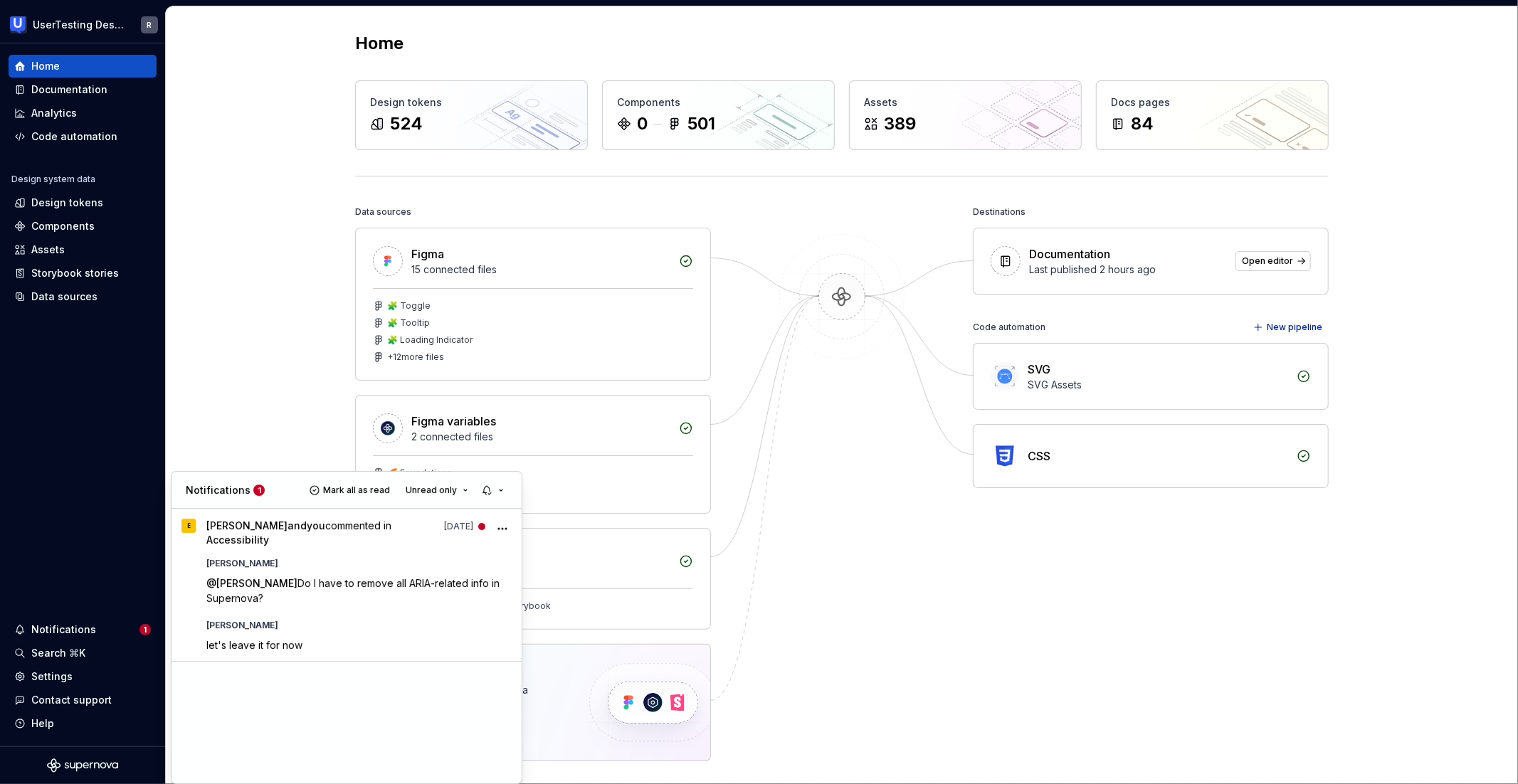
click at [49, 682] on html "UserTesting Design System R Home Documentation Analytics Code automation Design…" at bounding box center [759, 392] width 1518 height 784
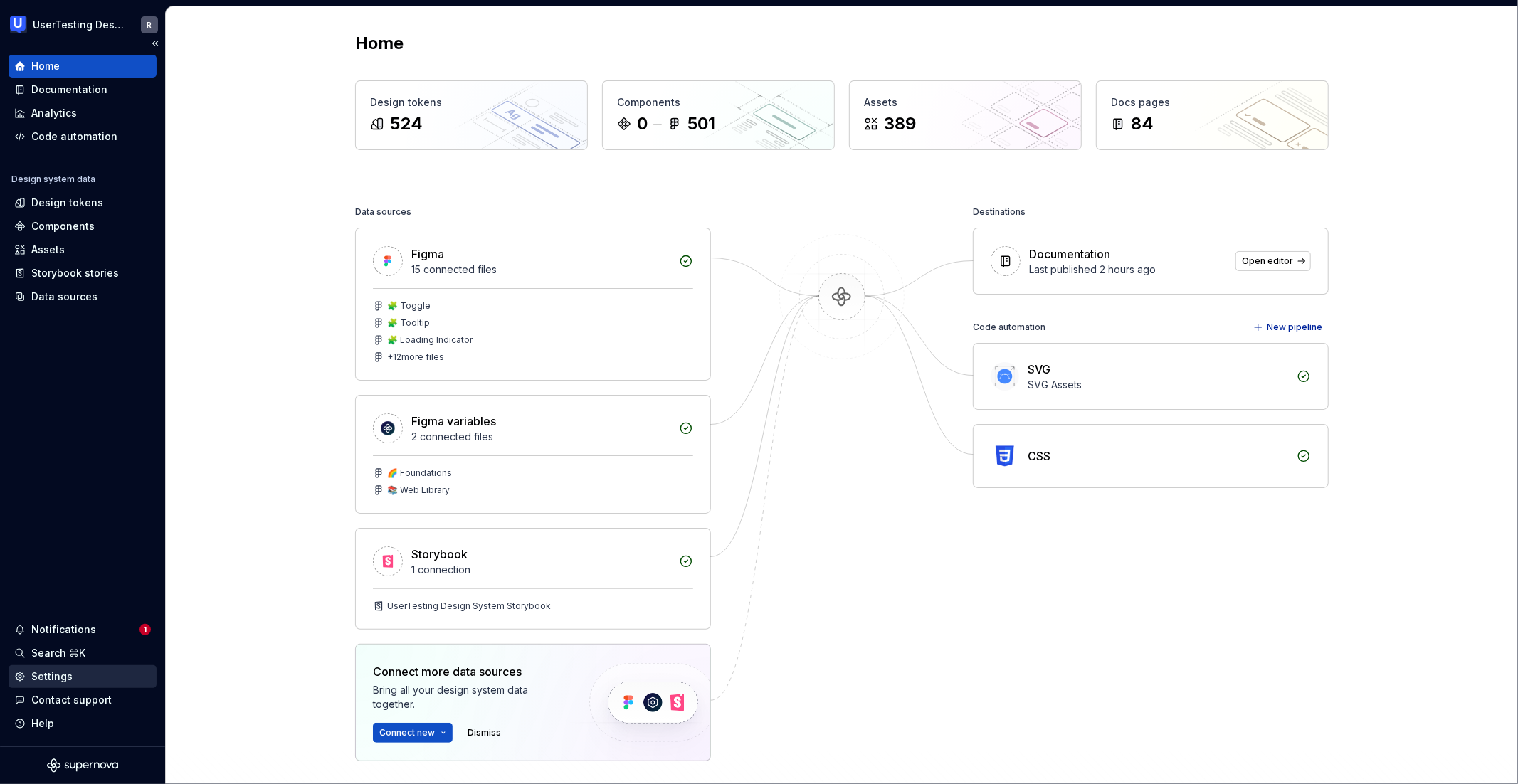
click at [44, 679] on div "Settings" at bounding box center [52, 677] width 41 height 14
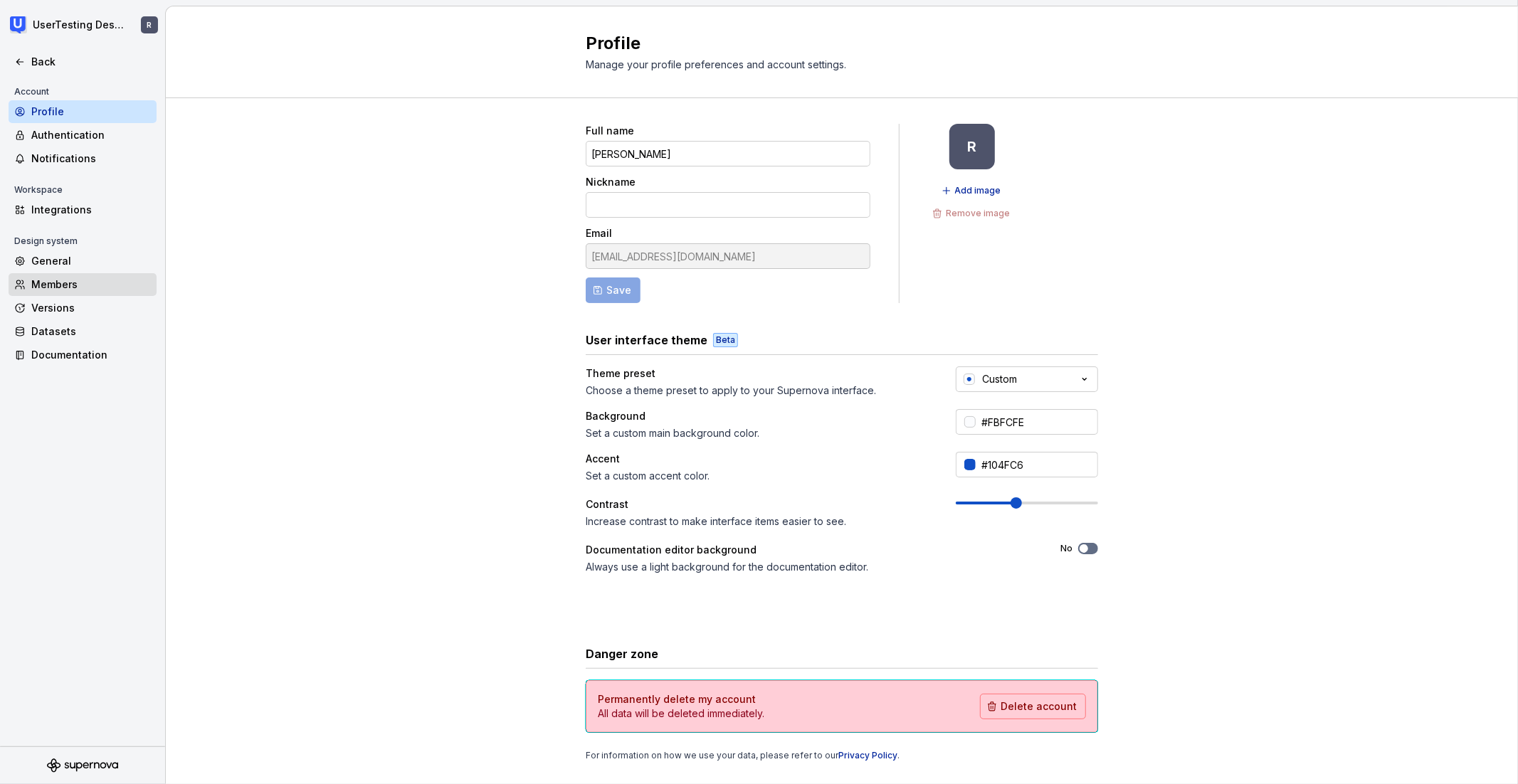
click at [110, 285] on div "Members" at bounding box center [91, 285] width 120 height 14
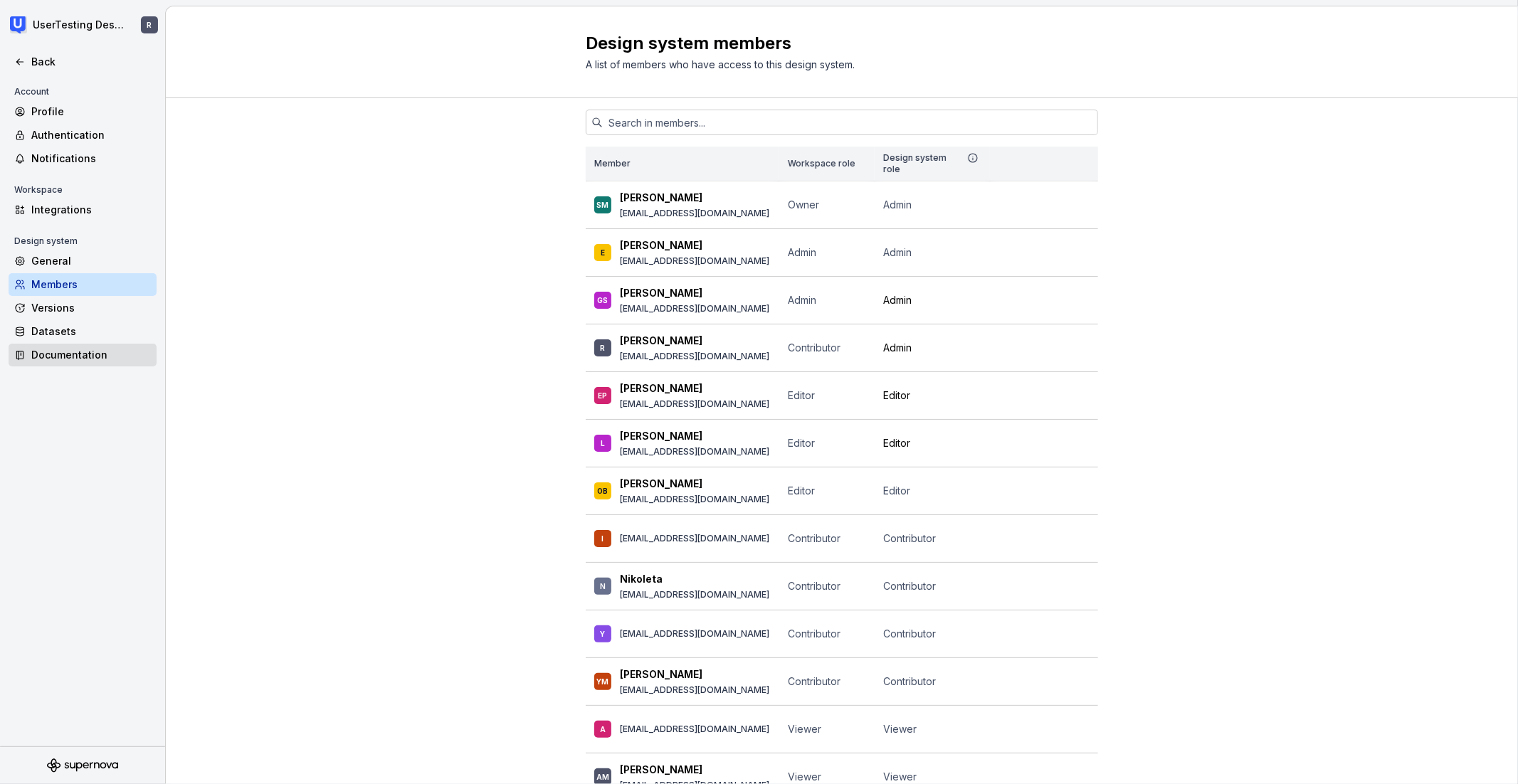
click at [55, 361] on div "Documentation" at bounding box center [91, 355] width 120 height 14
